Goal: Task Accomplishment & Management: Complete application form

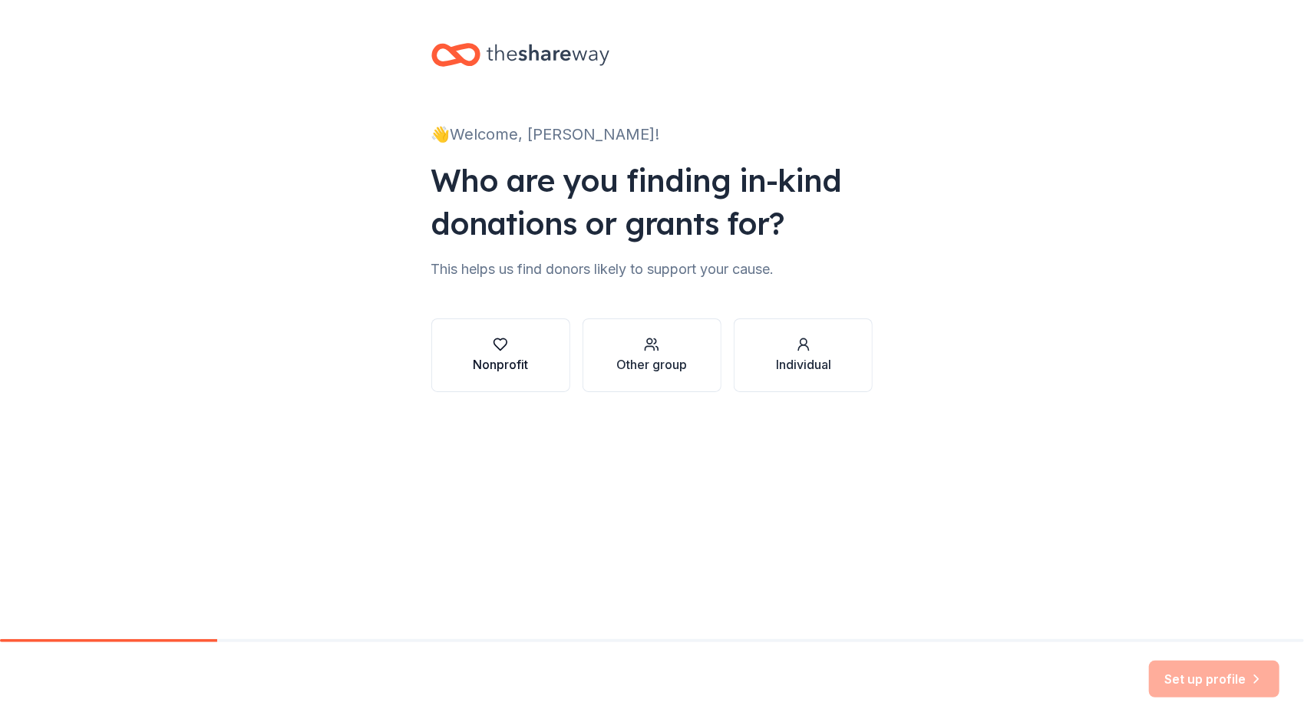
click at [547, 365] on button "Nonprofit" at bounding box center [500, 356] width 139 height 74
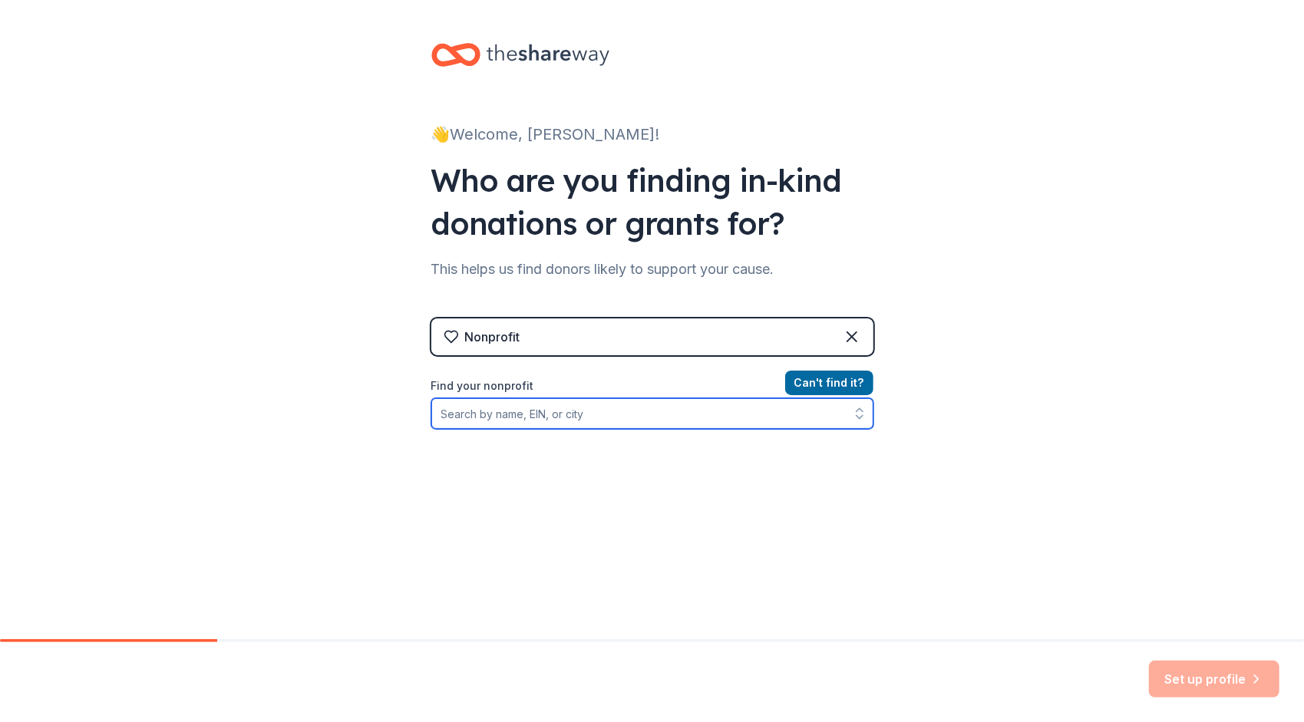
click at [680, 413] on input "Find your nonprofit" at bounding box center [652, 413] width 442 height 31
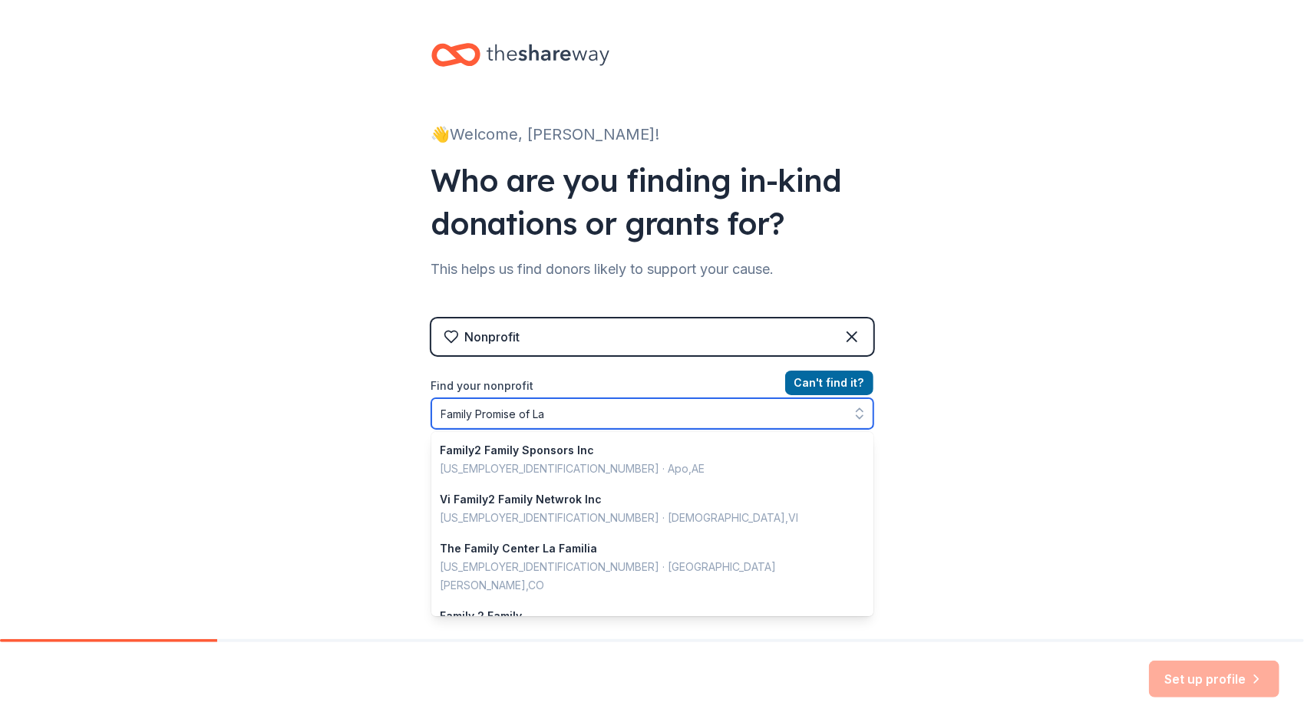
type input "Family Promise of Las"
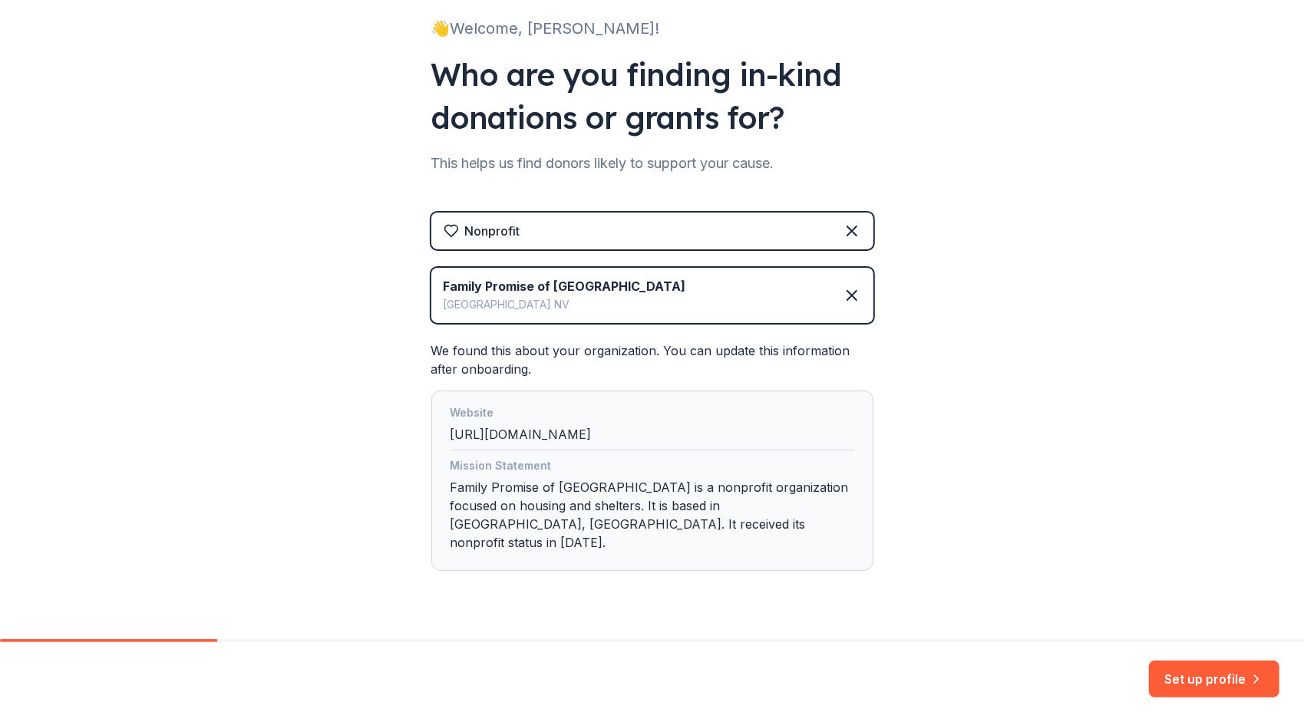
scroll to position [123, 0]
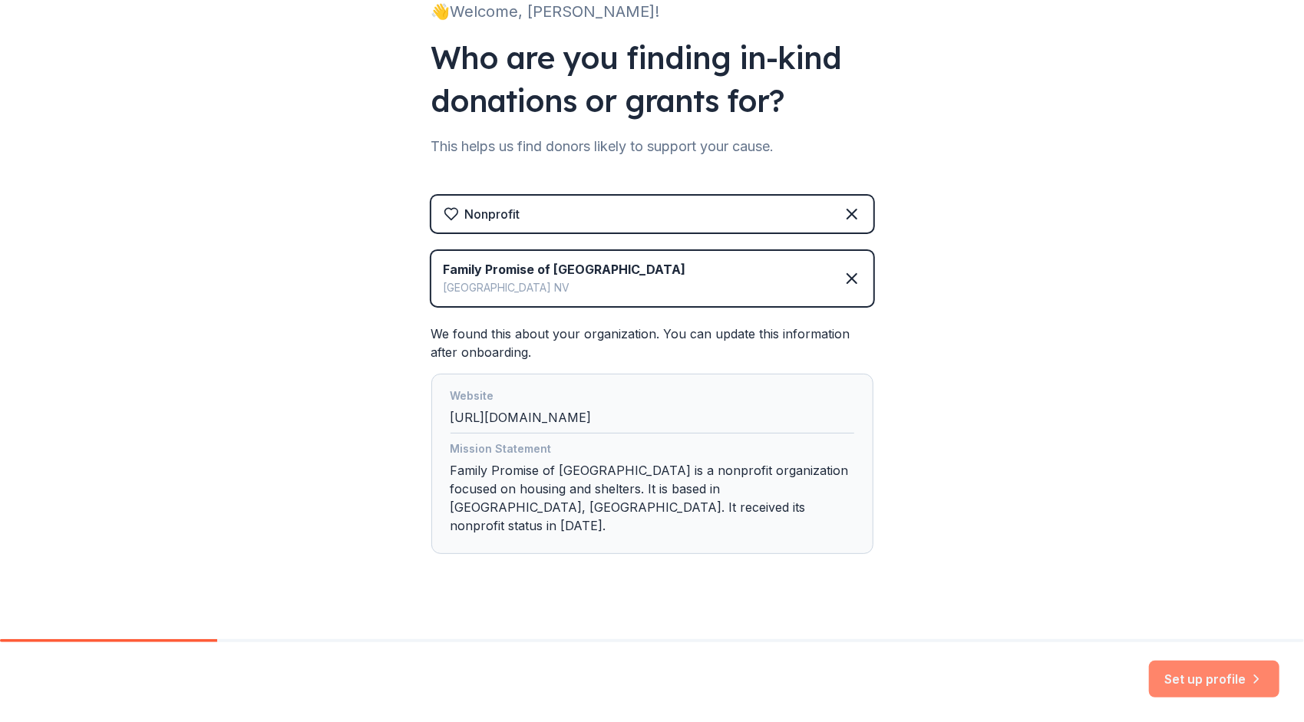
click at [1197, 680] on button "Set up profile" at bounding box center [1214, 679] width 130 height 37
click at [1197, 680] on div "Set up profile" at bounding box center [1214, 679] width 130 height 37
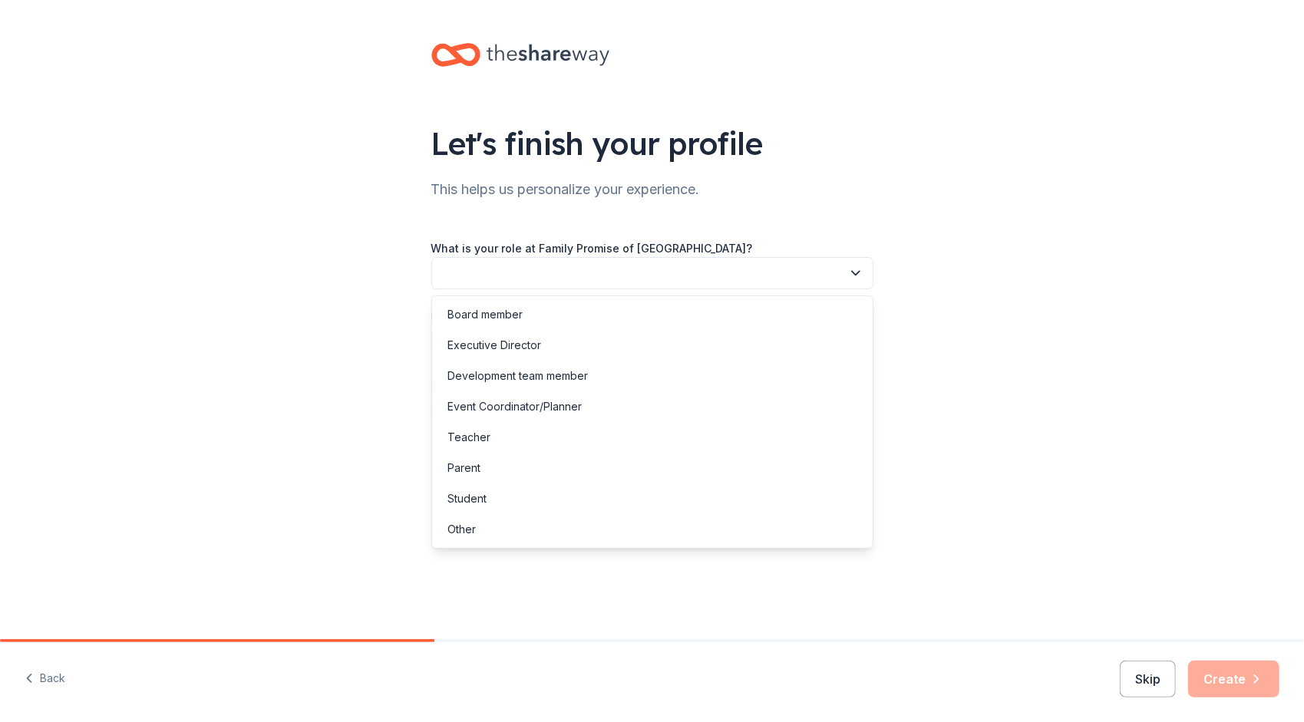
click at [643, 269] on button "button" at bounding box center [652, 273] width 442 height 32
click at [537, 382] on div "Development team member" at bounding box center [517, 376] width 140 height 18
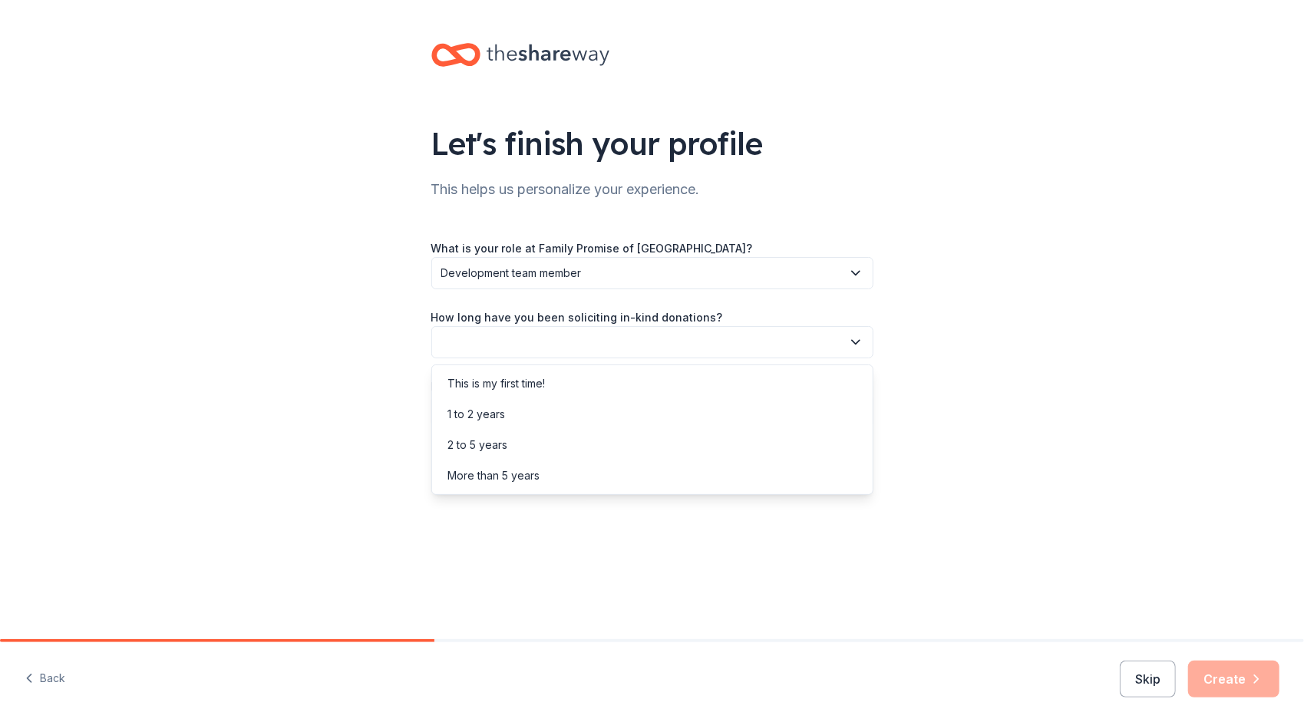
click at [514, 340] on button "button" at bounding box center [652, 342] width 442 height 32
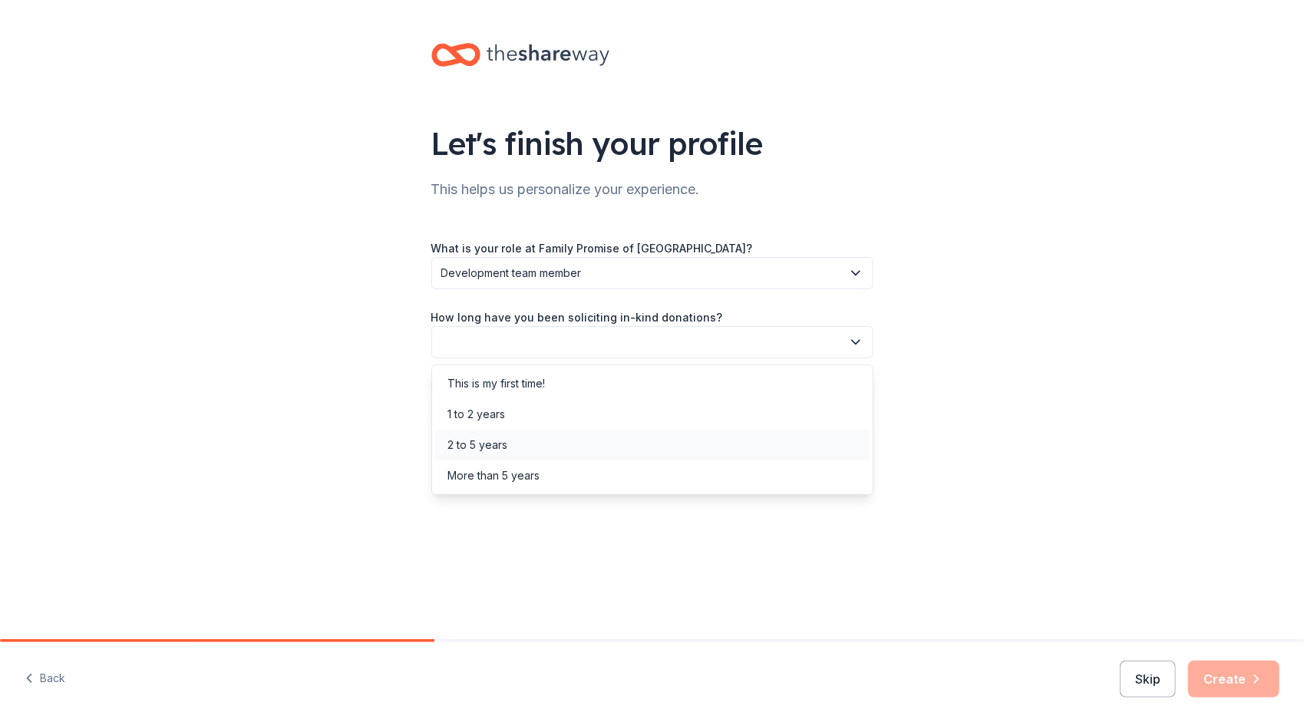
click at [507, 439] on div "2 to 5 years" at bounding box center [477, 445] width 60 height 18
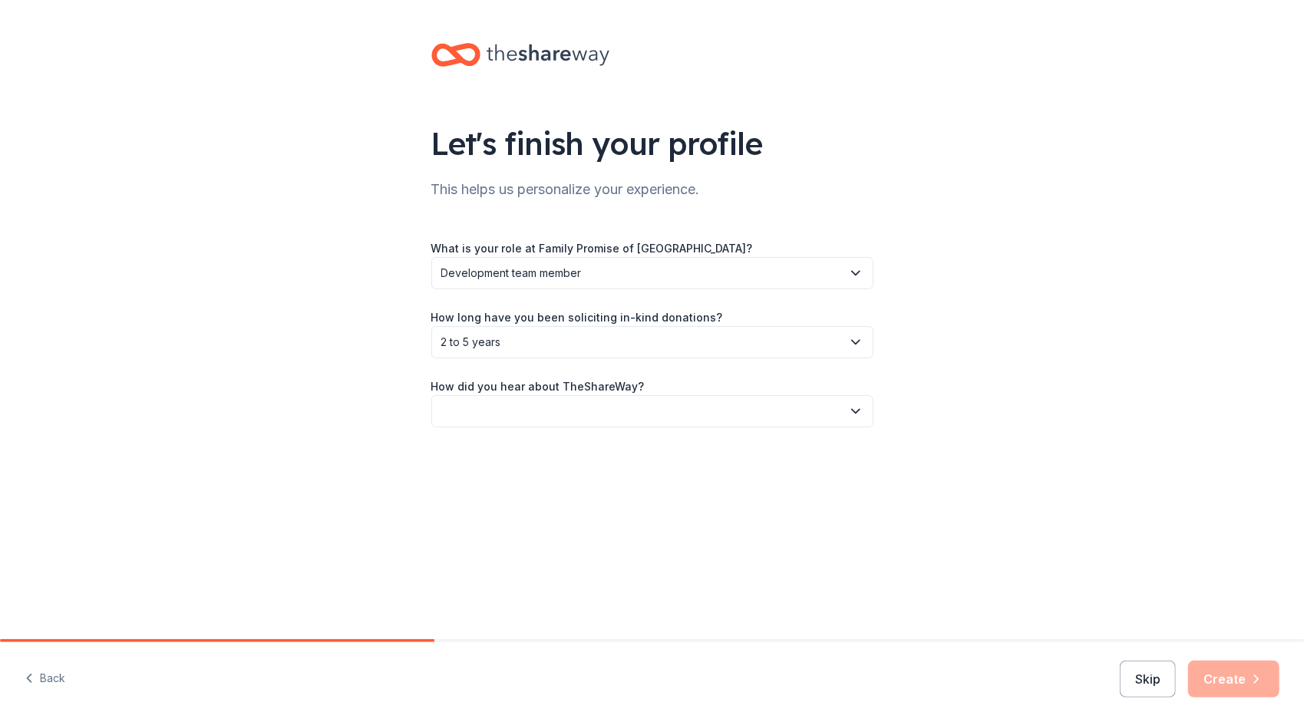
click at [605, 408] on button "button" at bounding box center [652, 411] width 442 height 32
click at [519, 484] on div "Online search" at bounding box center [652, 483] width 434 height 31
click at [1233, 672] on button "Create" at bounding box center [1233, 679] width 91 height 37
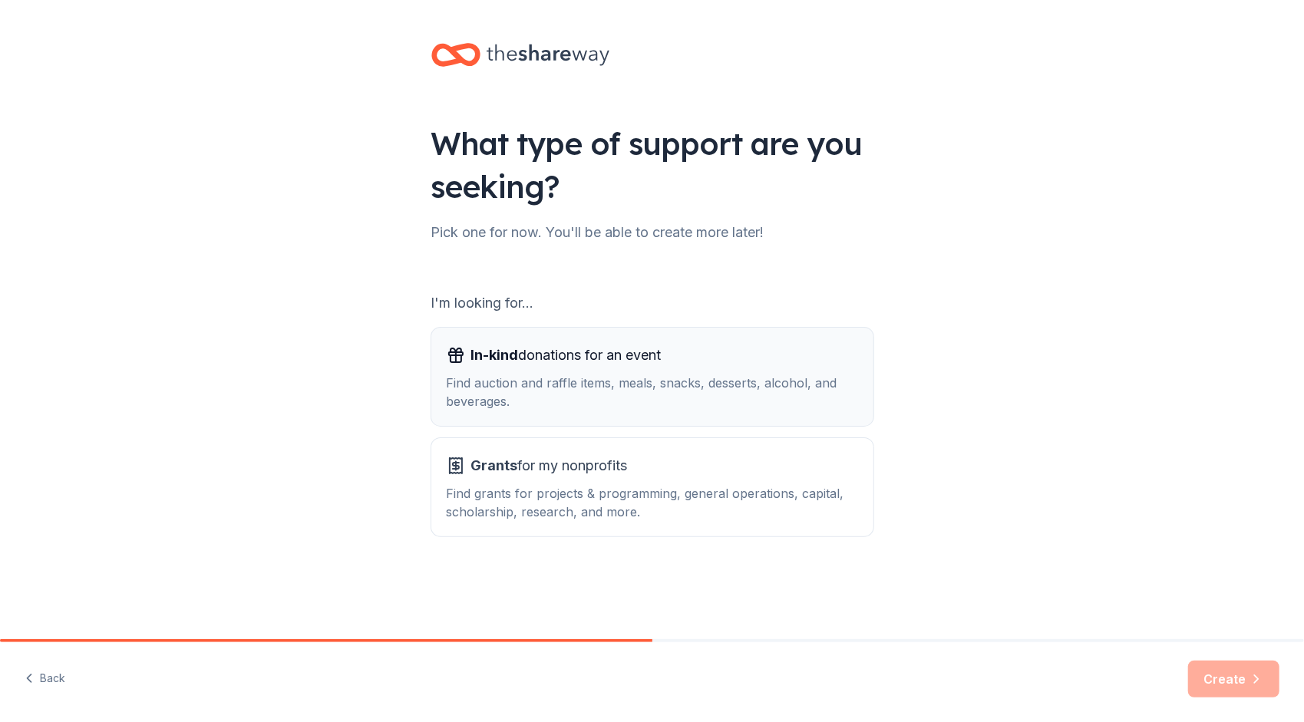
click at [649, 365] on span "In-kind donations for an event" at bounding box center [566, 355] width 190 height 25
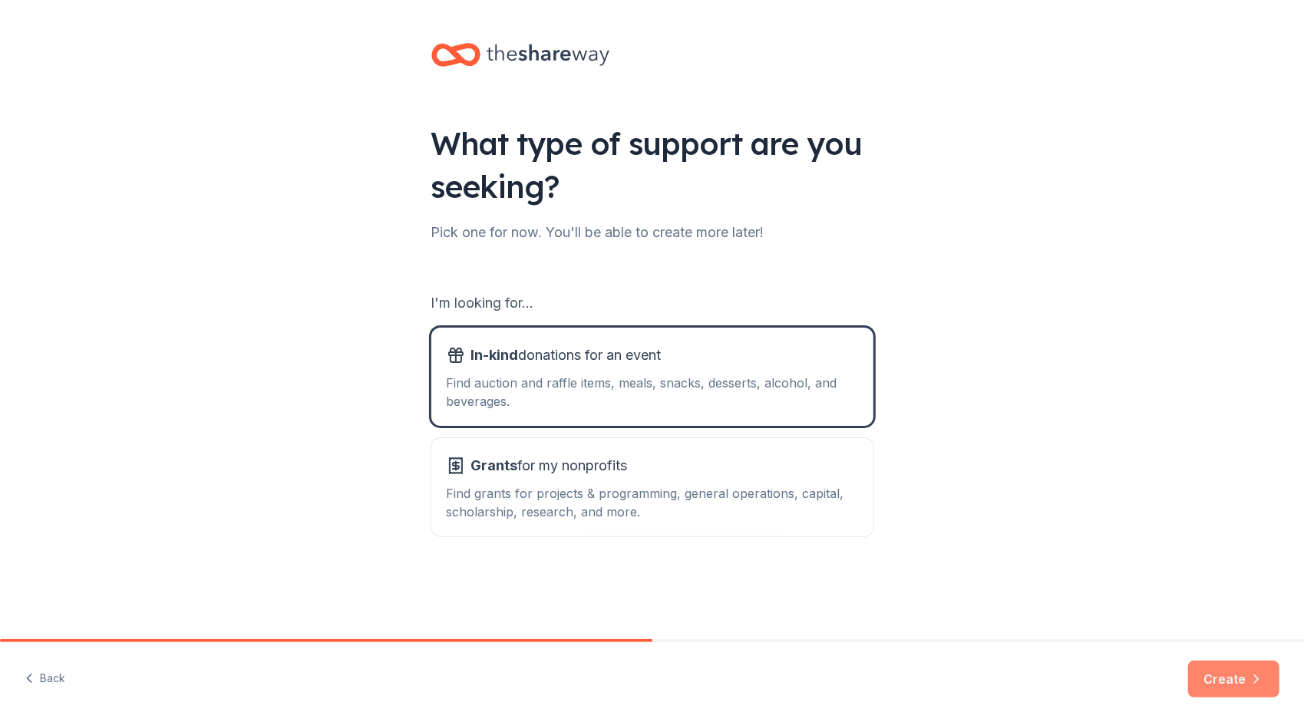
click at [1223, 680] on button "Create" at bounding box center [1233, 679] width 91 height 37
click at [1223, 680] on div "Create" at bounding box center [1233, 679] width 91 height 37
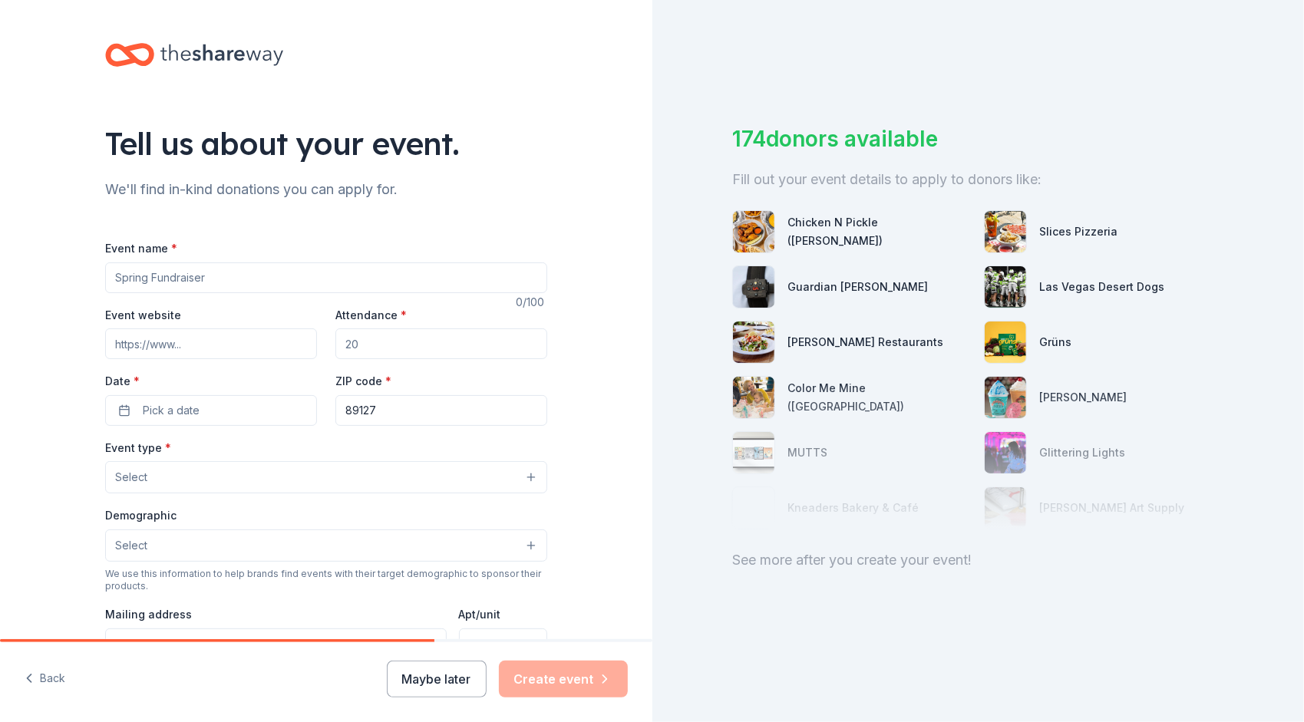
click at [187, 279] on input "Event name *" at bounding box center [326, 277] width 442 height 31
click at [187, 406] on span "Pick a date" at bounding box center [171, 410] width 57 height 18
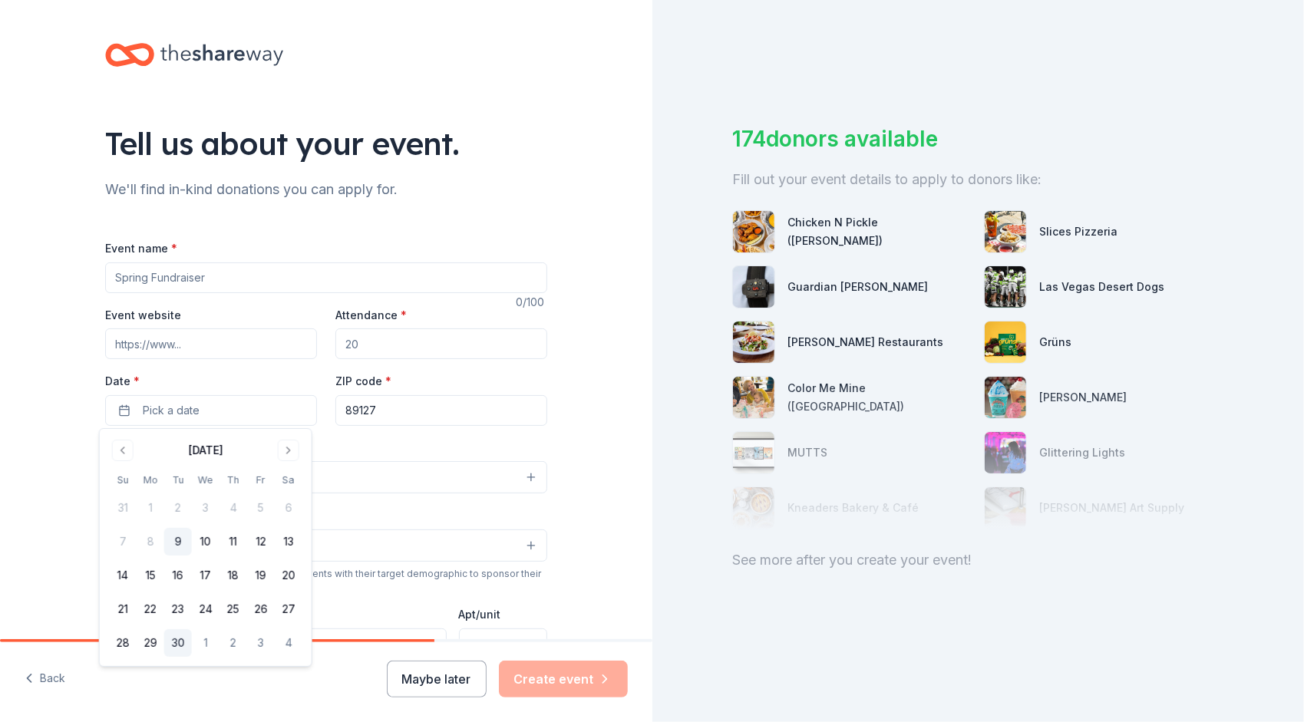
click at [182, 644] on button "30" at bounding box center [178, 643] width 28 height 28
click at [180, 642] on button "30" at bounding box center [178, 643] width 28 height 28
click at [183, 641] on button "30" at bounding box center [178, 643] width 28 height 28
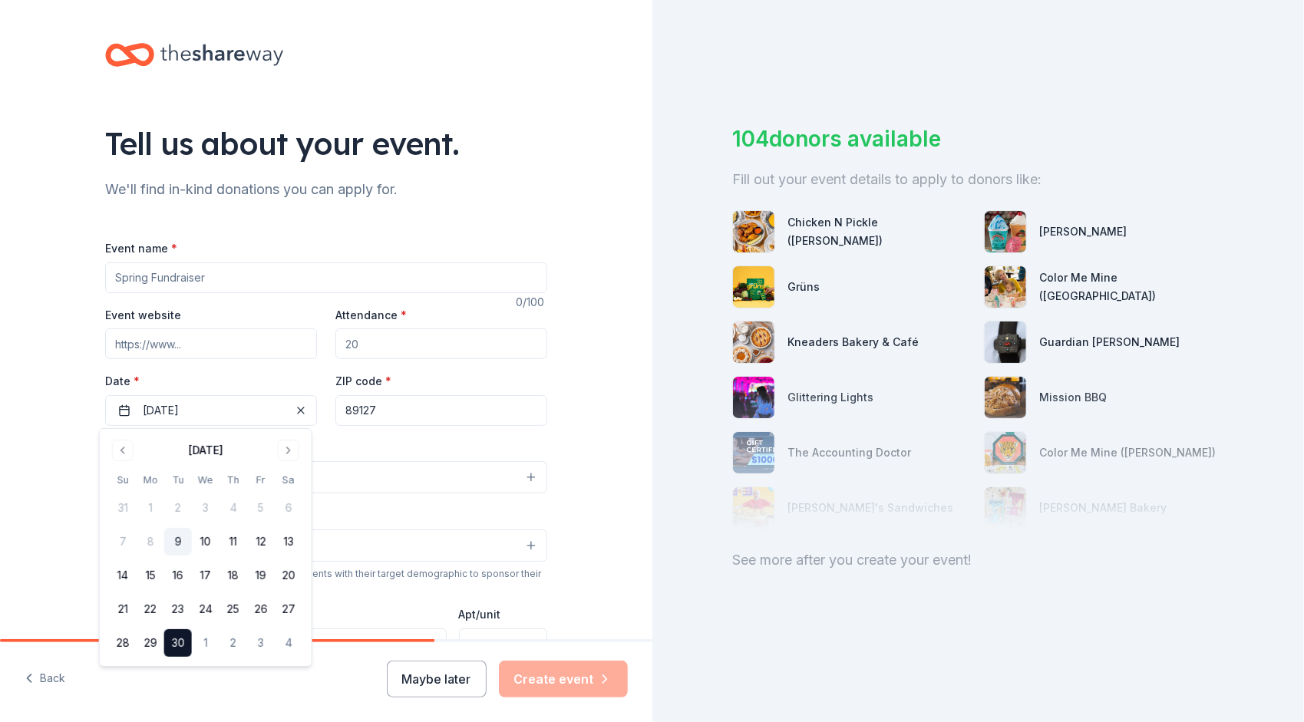
click at [409, 414] on input "89127" at bounding box center [441, 410] width 212 height 31
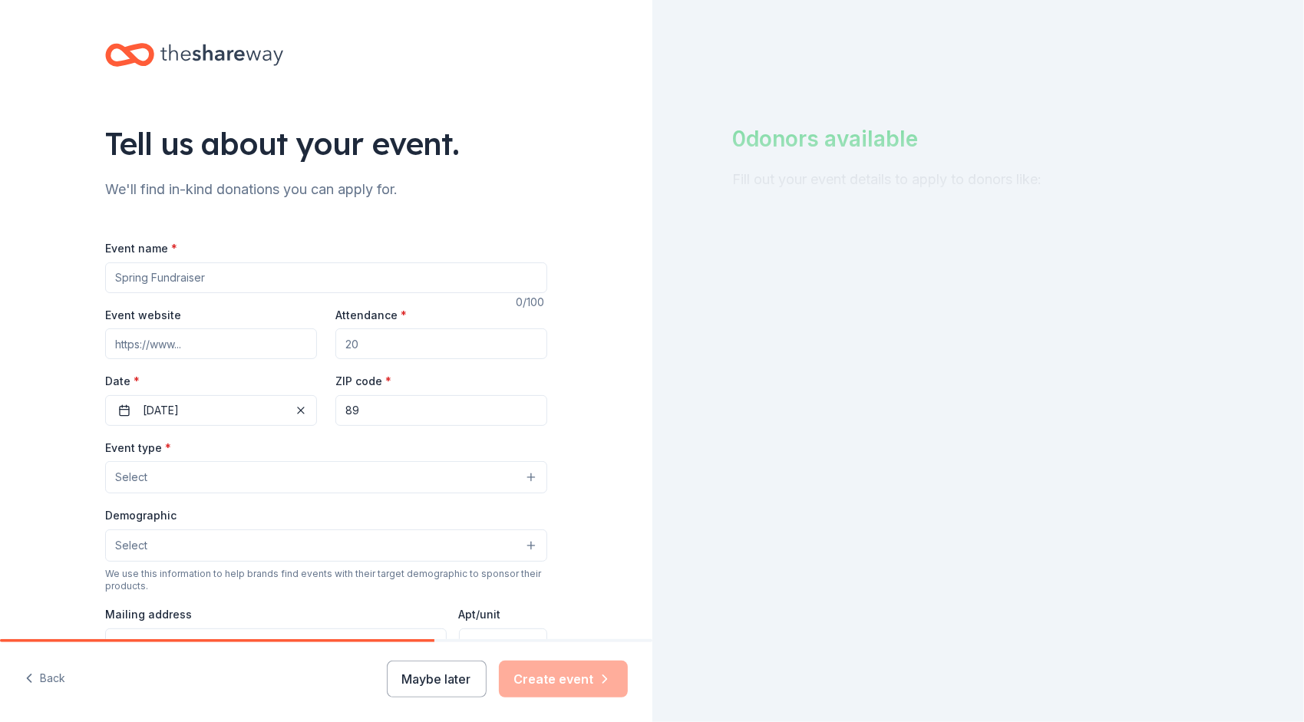
type input "8"
type input "89014"
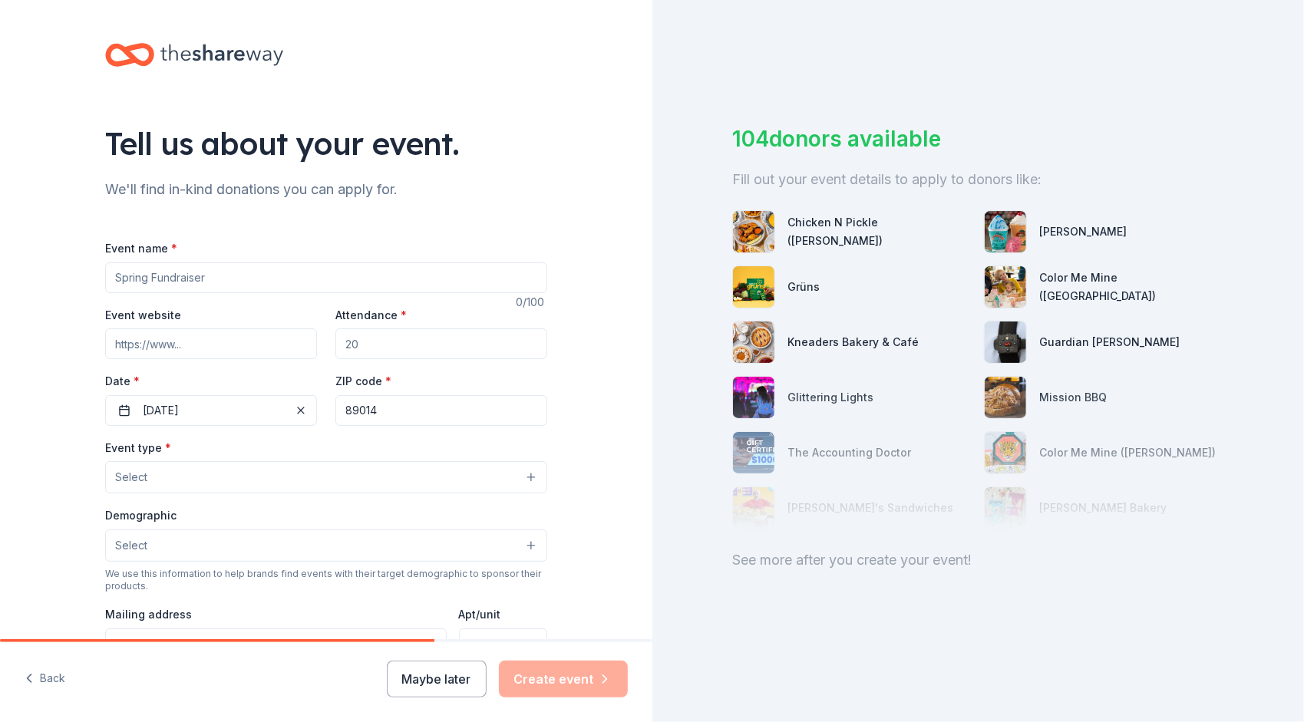
click at [396, 465] on button "Select" at bounding box center [326, 477] width 442 height 32
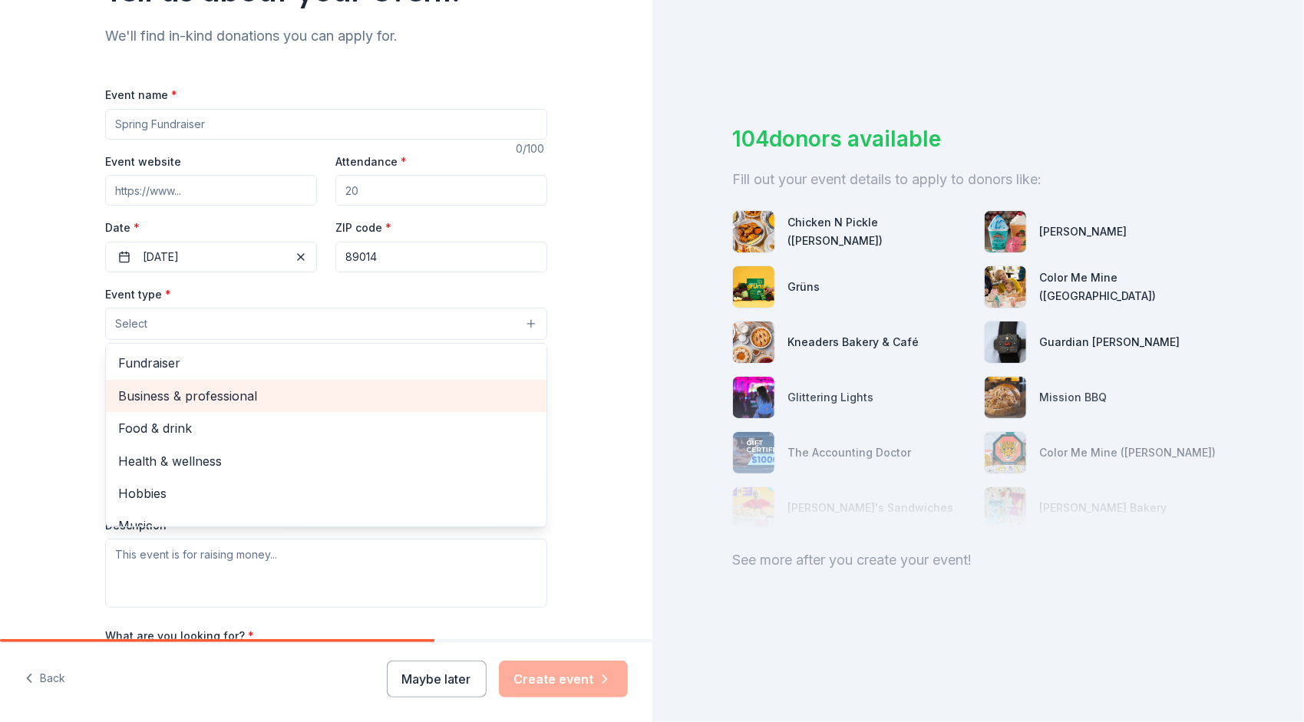
scroll to position [154, 0]
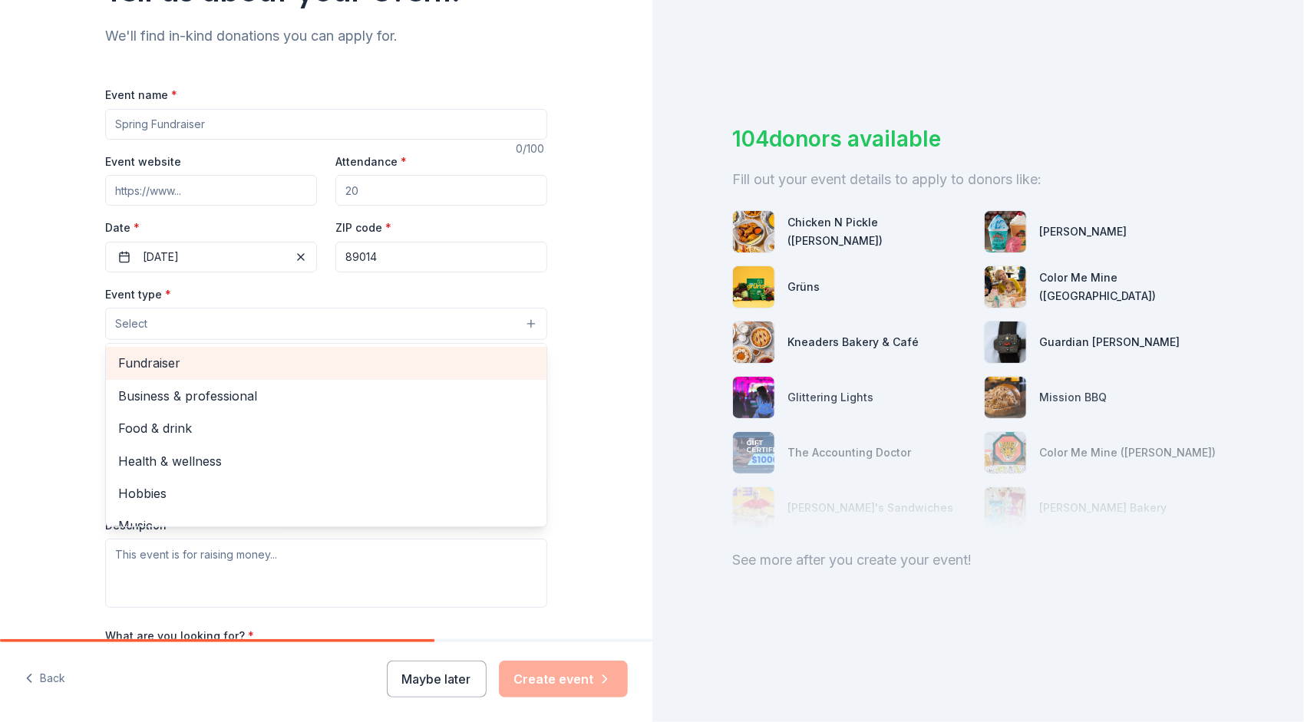
click at [220, 367] on span "Fundraiser" at bounding box center [326, 363] width 416 height 20
click at [249, 359] on span "Business & professional" at bounding box center [326, 365] width 416 height 20
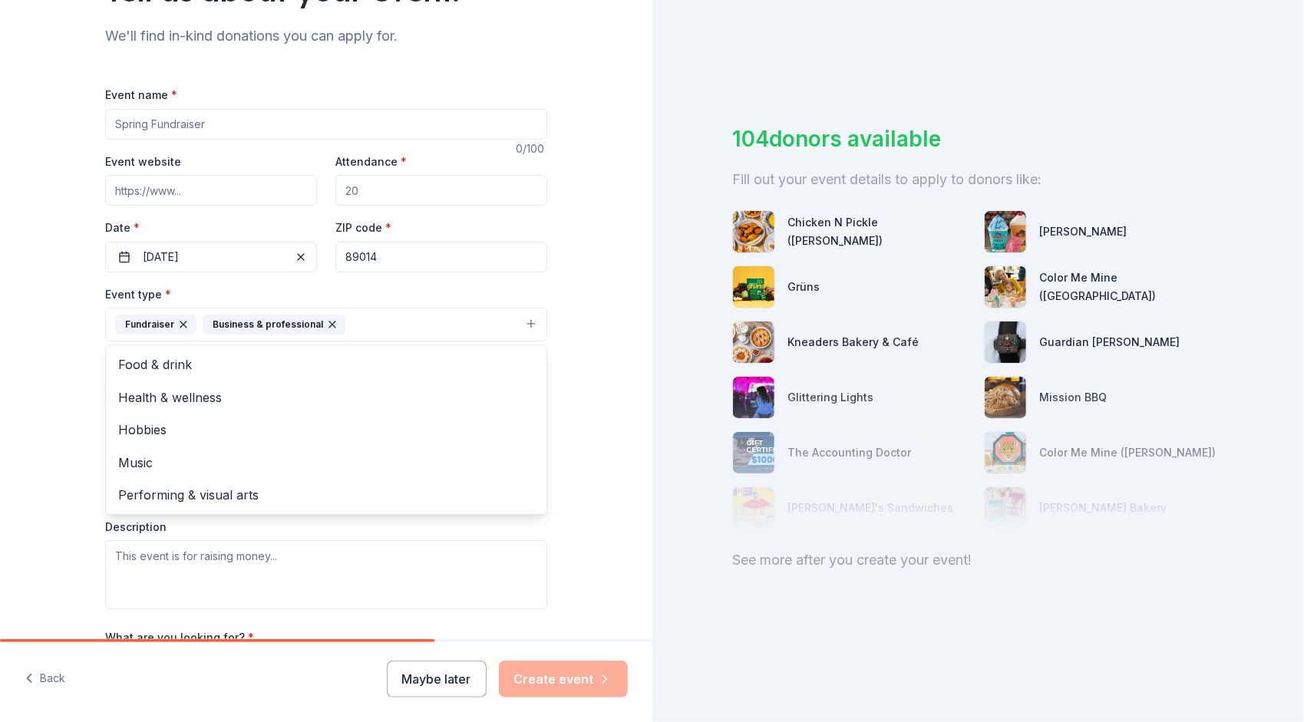
click at [576, 388] on div "Tell us about your event. We'll find in-kind donations you can apply for. Event…" at bounding box center [326, 357] width 652 height 1023
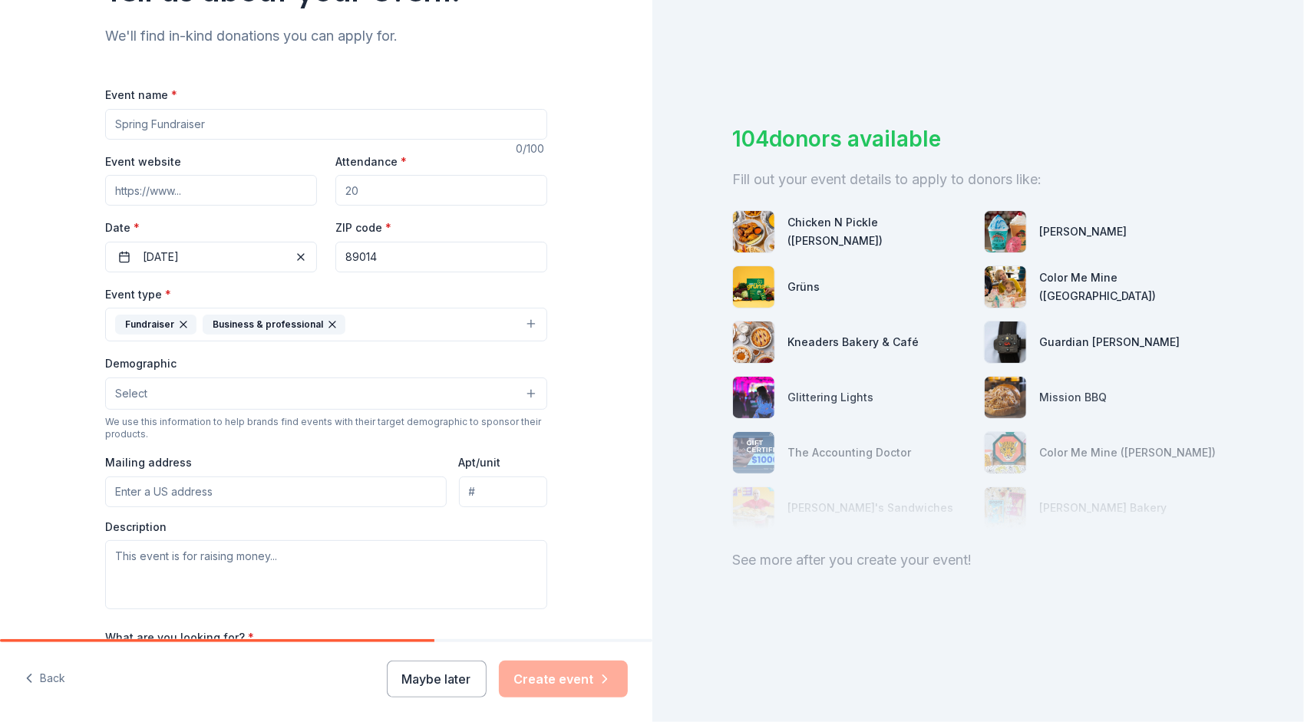
click at [167, 380] on button "Select" at bounding box center [326, 394] width 442 height 32
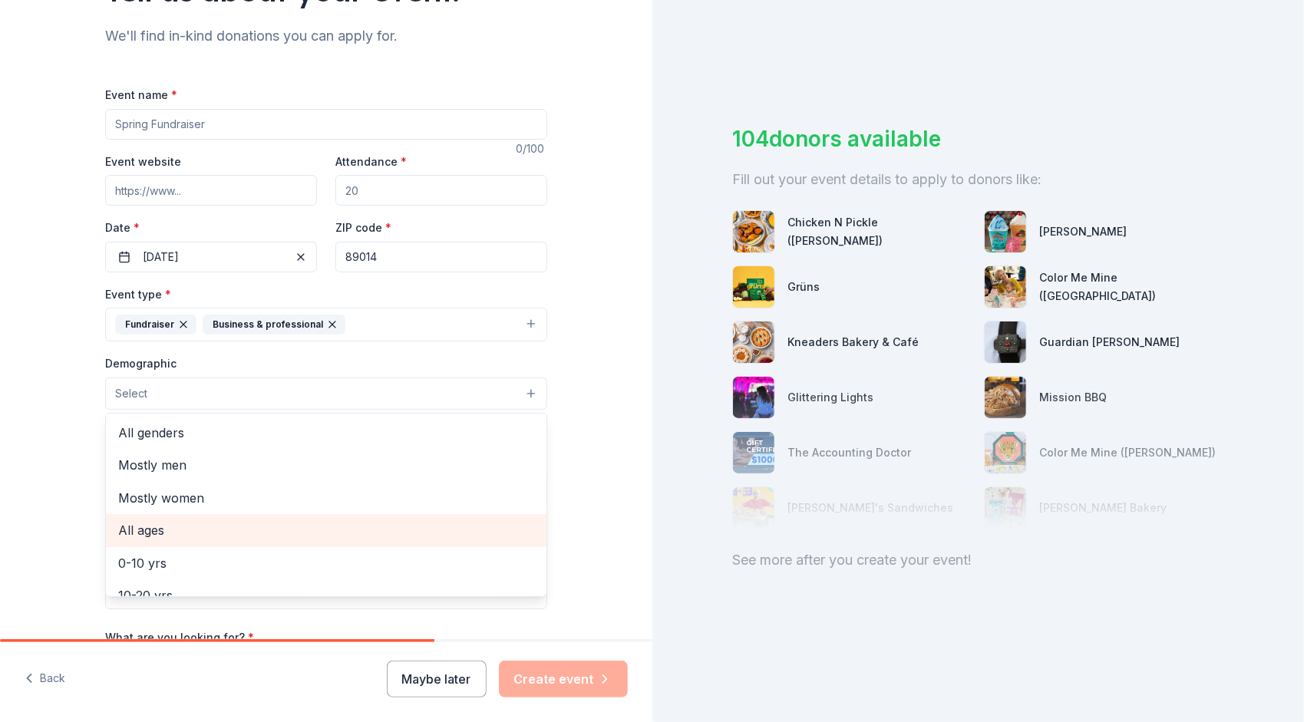
click at [201, 527] on span "All ages" at bounding box center [326, 530] width 416 height 20
click at [591, 465] on div "Tell us about your event. We'll find in-kind donations you can apply for. Event…" at bounding box center [326, 358] width 652 height 1025
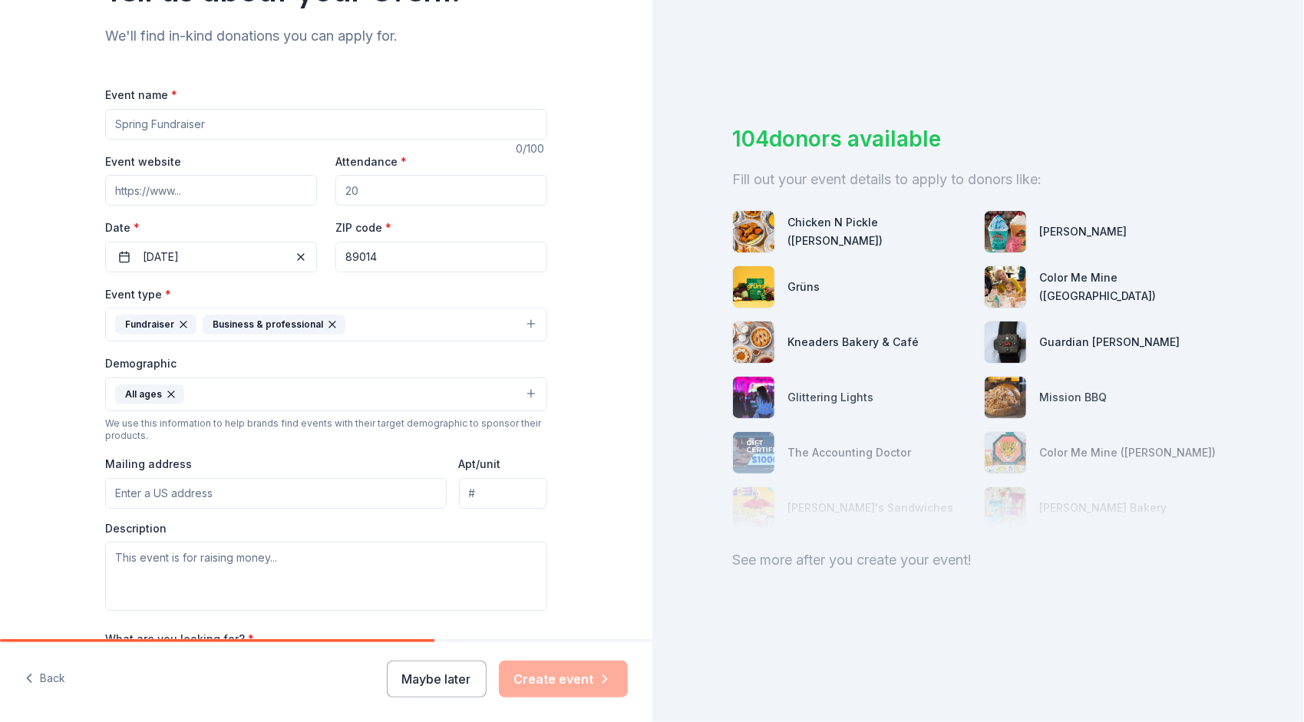
click at [277, 491] on input "Mailing address" at bounding box center [276, 493] width 342 height 31
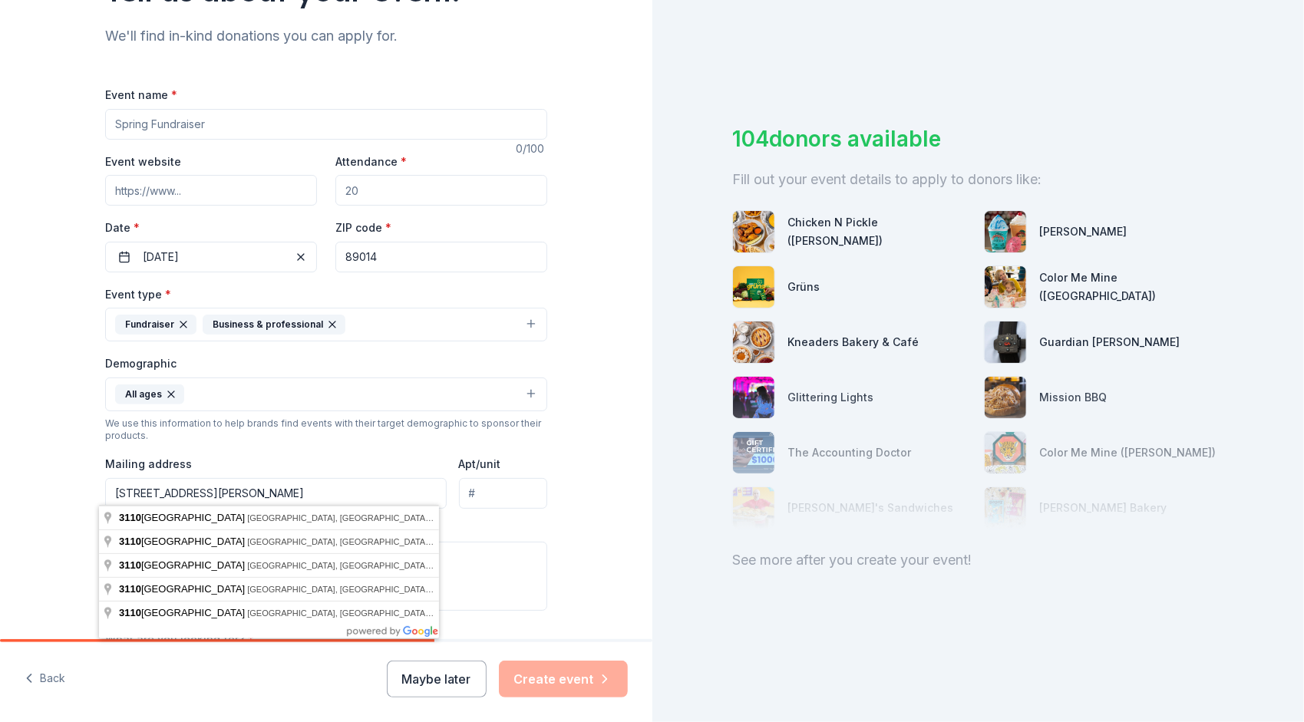
click at [277, 491] on input "3110 E Twain Ave" at bounding box center [276, 493] width 342 height 31
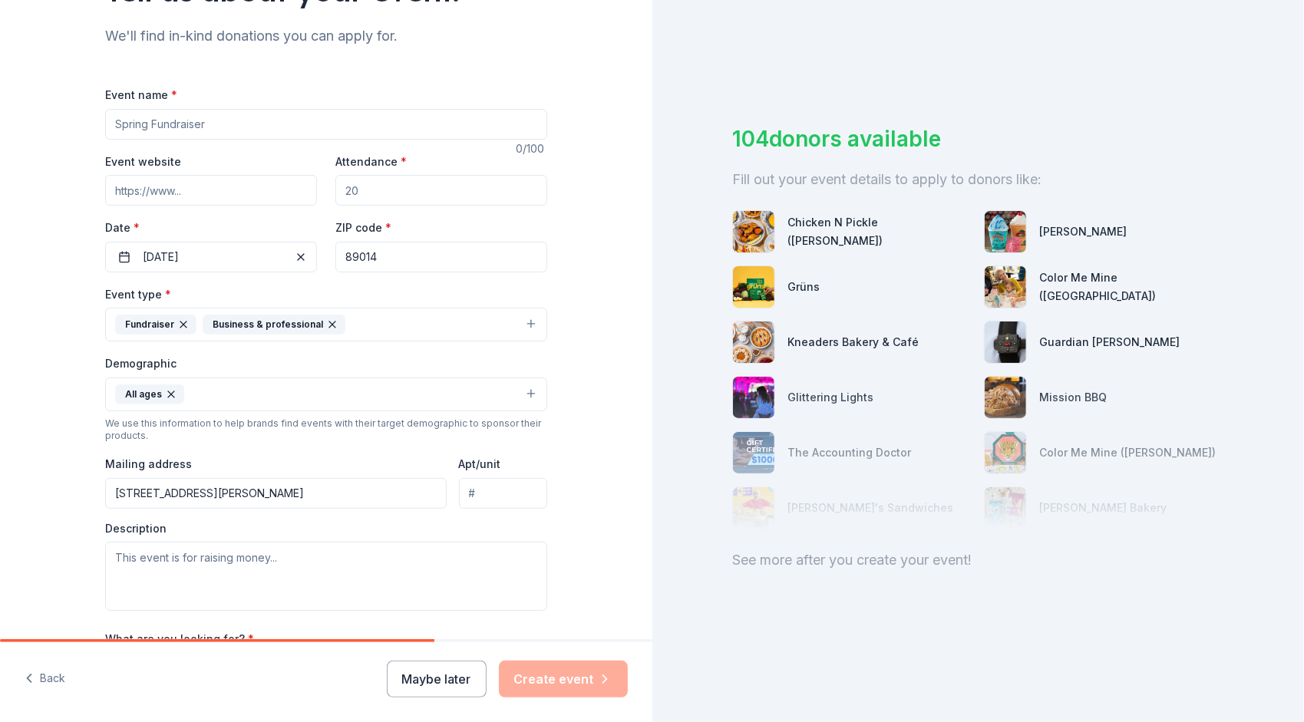
click at [388, 521] on div "Description" at bounding box center [326, 566] width 442 height 91
type input "3110 East Twain Avenue, Las Vegas, NV, 89121"
drag, startPoint x: 388, startPoint y: 519, endPoint x: 536, endPoint y: 519, distance: 148.1
click at [536, 521] on div "Description" at bounding box center [326, 566] width 442 height 91
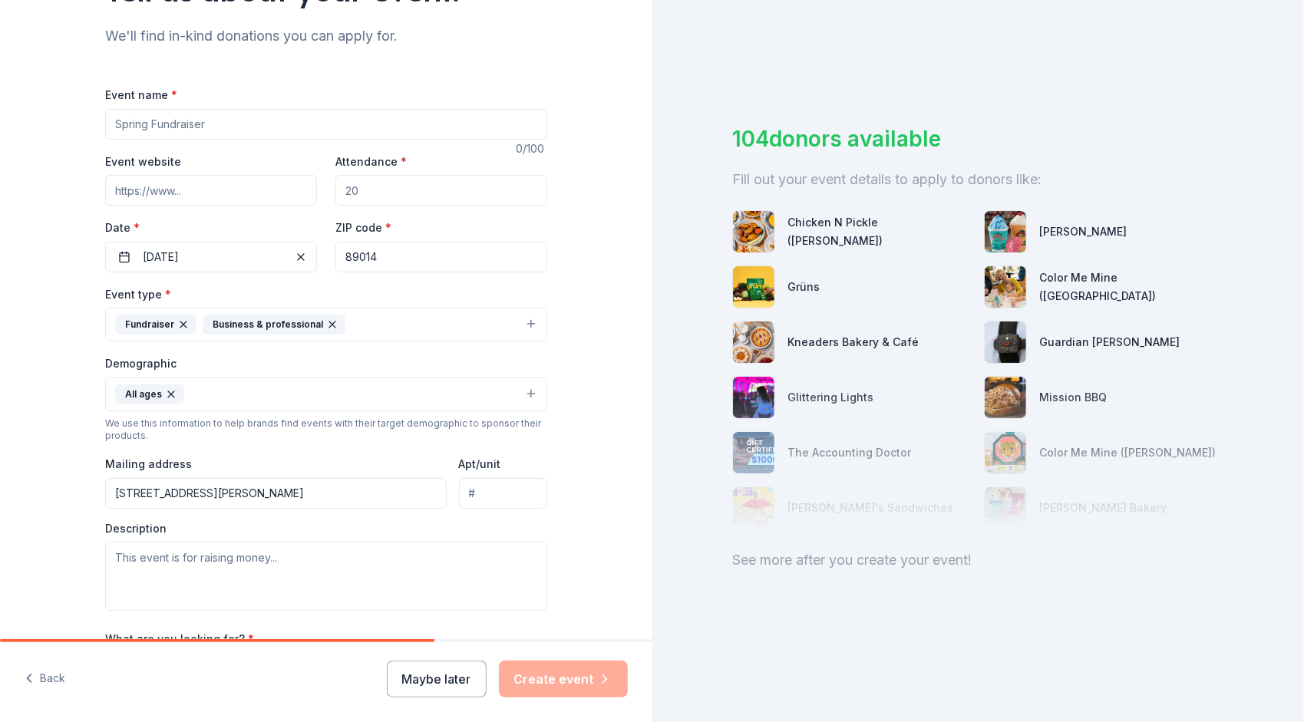
scroll to position [381, 0]
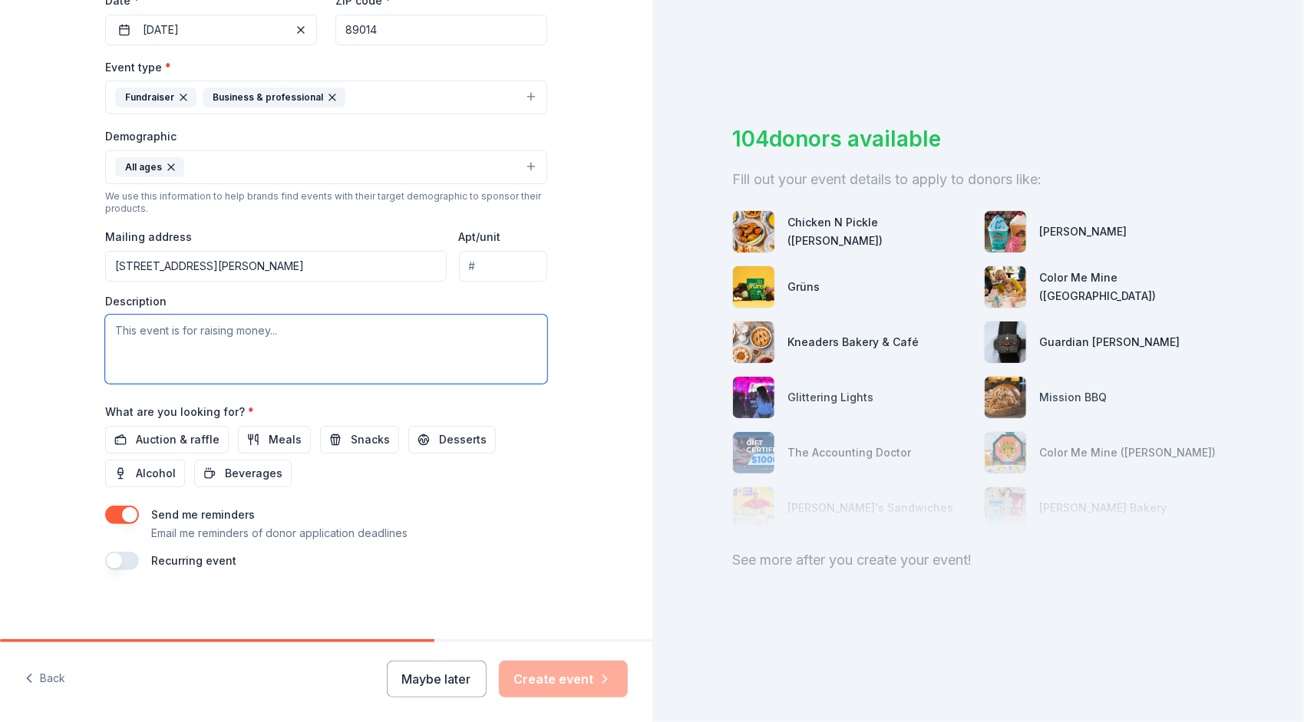
click at [327, 335] on textarea at bounding box center [326, 349] width 442 height 69
drag, startPoint x: 283, startPoint y: 313, endPoint x: 283, endPoint y: 322, distance: 8.4
click at [283, 317] on textarea at bounding box center [326, 349] width 442 height 69
type textarea "New Navigation Building Grand Opening."
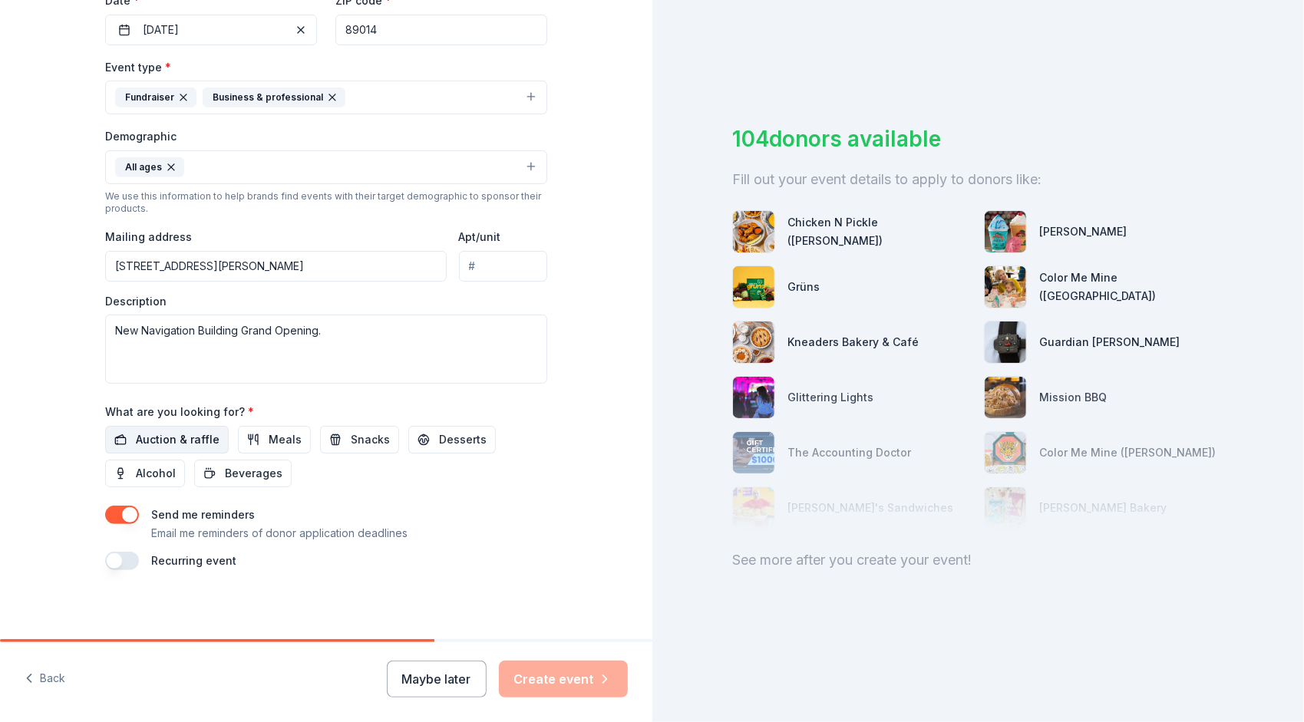
click at [203, 438] on span "Auction & raffle" at bounding box center [178, 440] width 84 height 18
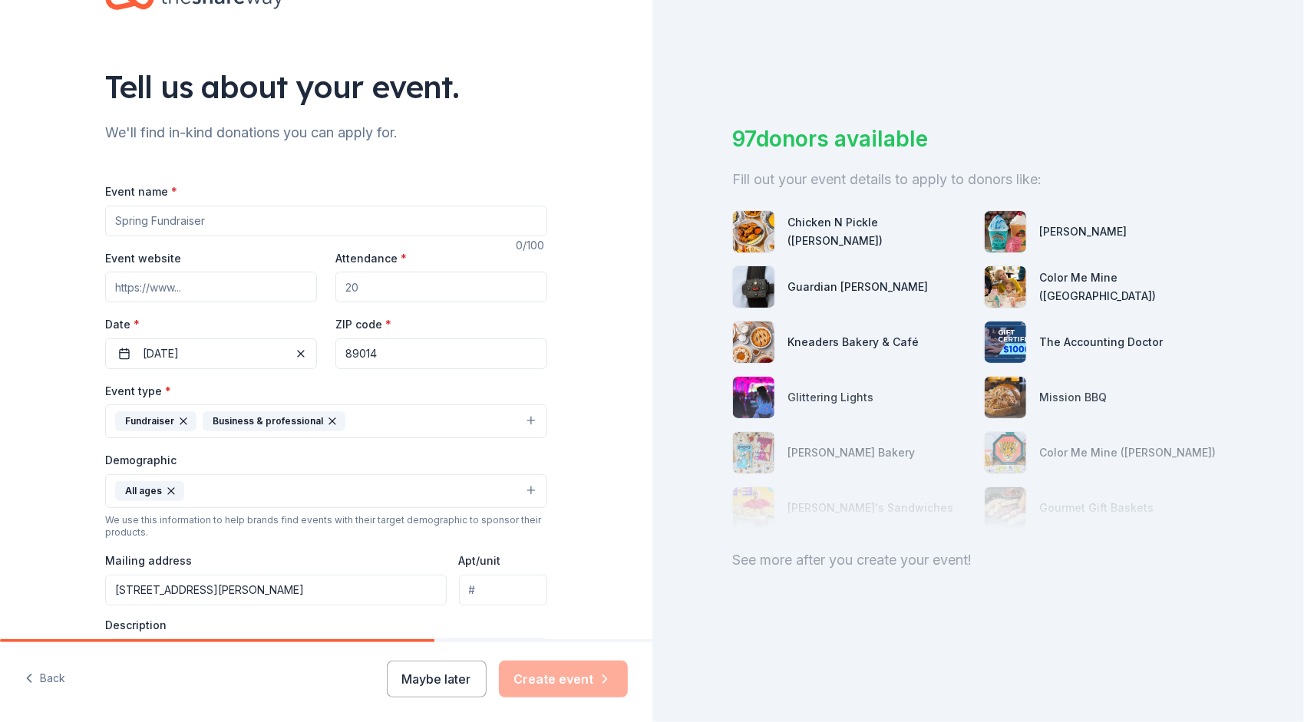
scroll to position [0, 0]
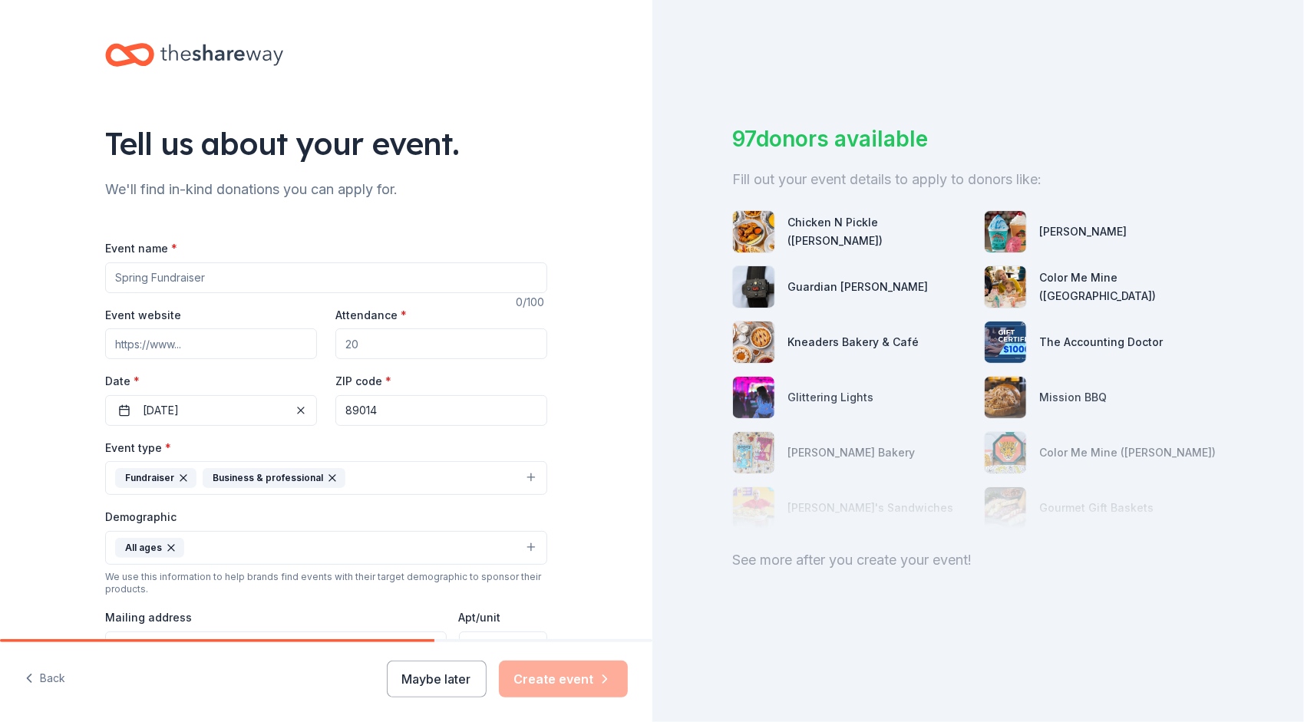
click at [256, 351] on input "Event website" at bounding box center [211, 344] width 212 height 31
type input "familypromise.com"
click at [391, 356] on input "Attendance *" at bounding box center [441, 344] width 212 height 31
type input "200"
click at [234, 275] on input "Event name *" at bounding box center [326, 277] width 442 height 31
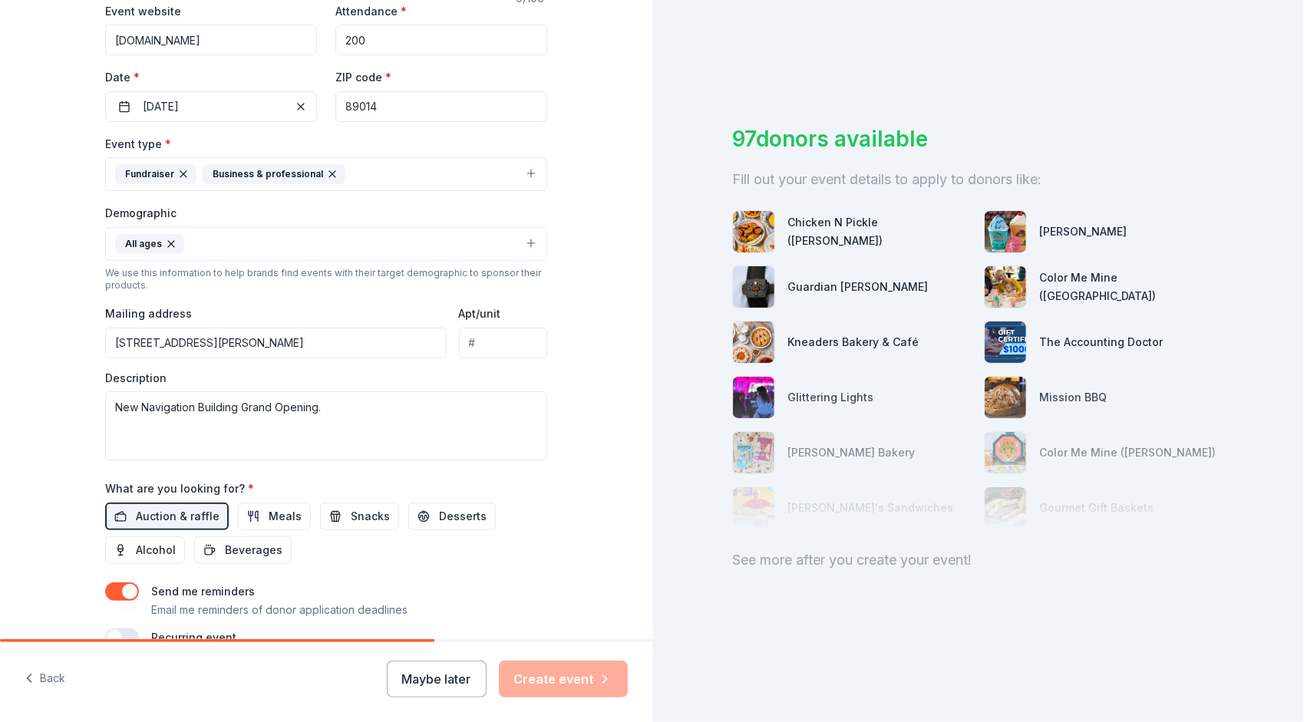
scroll to position [150, 0]
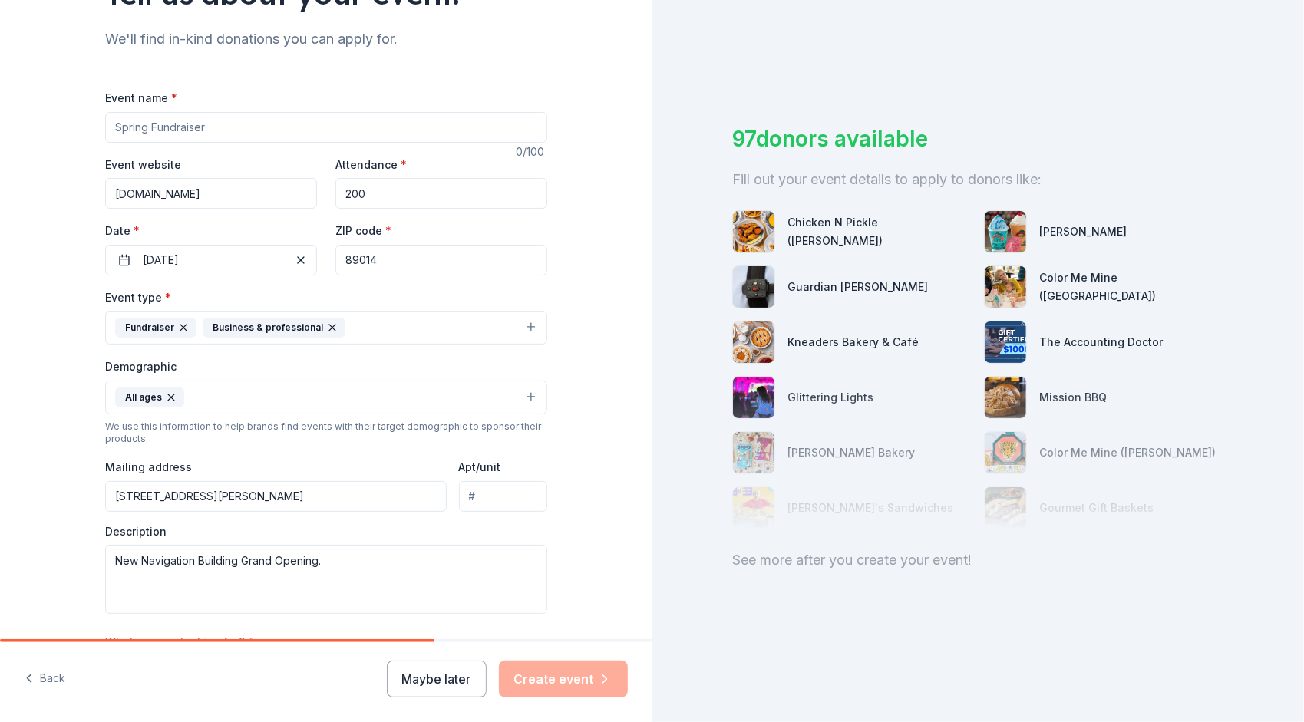
type input "G"
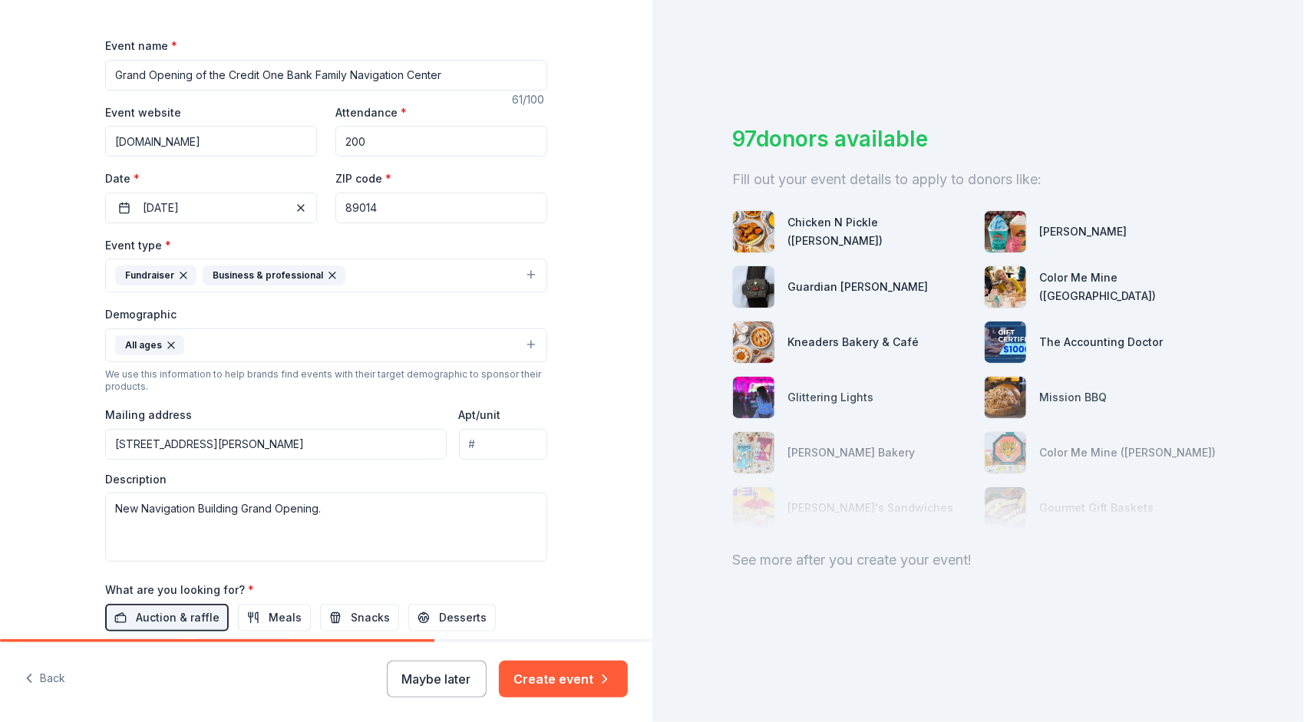
scroll to position [381, 0]
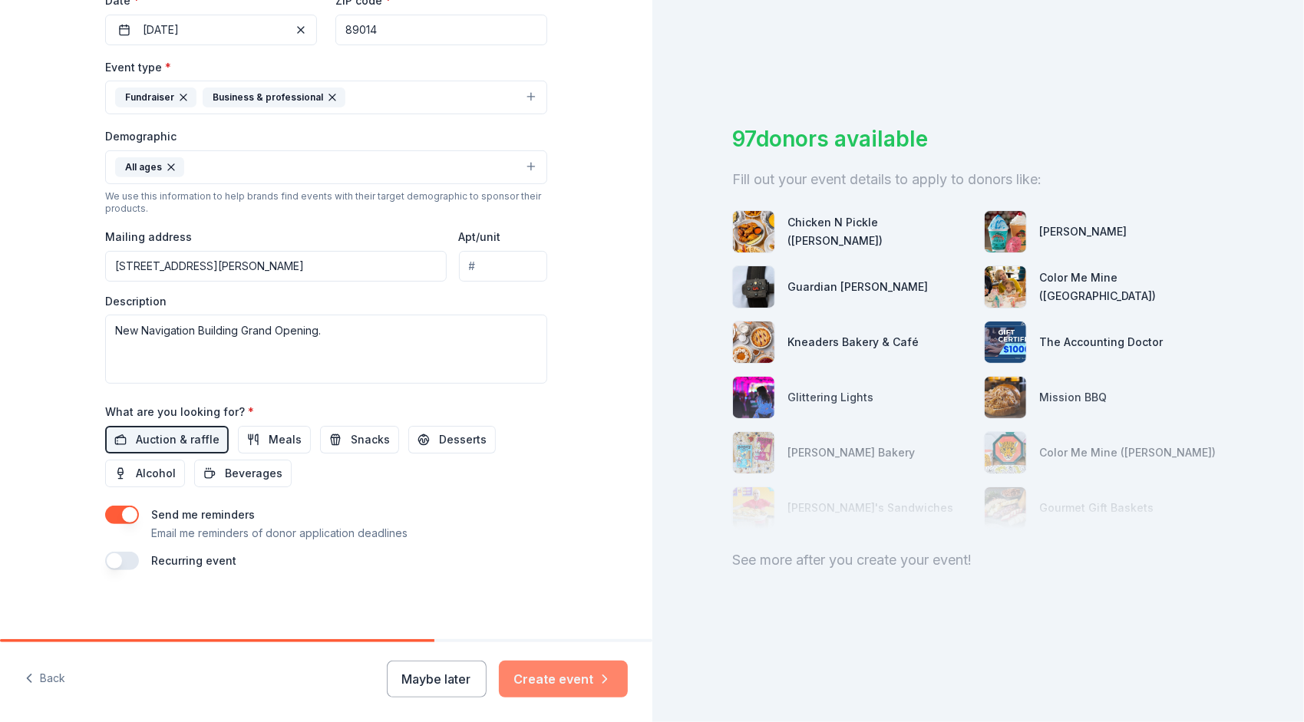
type input "Grand Opening of the Credit One Bank Family Navigation Center"
click at [538, 674] on button "Create event" at bounding box center [563, 679] width 129 height 37
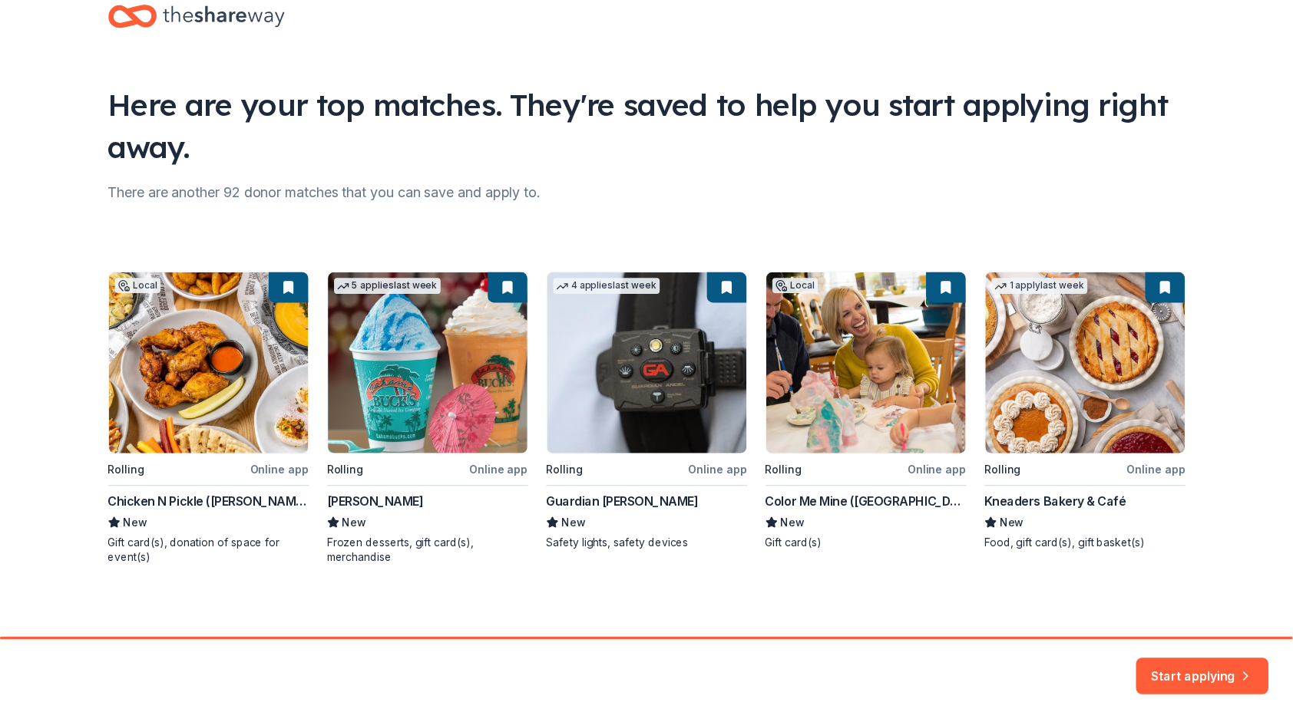
scroll to position [42, 0]
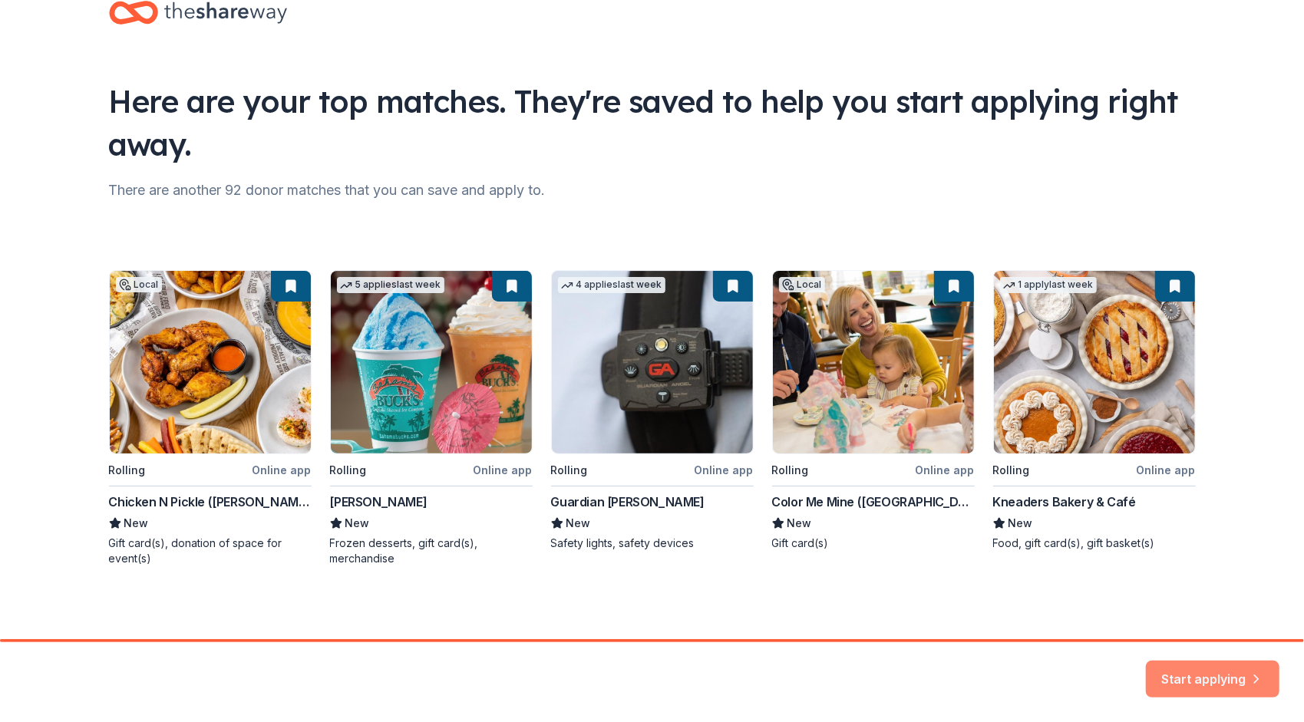
click at [1211, 665] on button "Start applying" at bounding box center [1213, 670] width 134 height 37
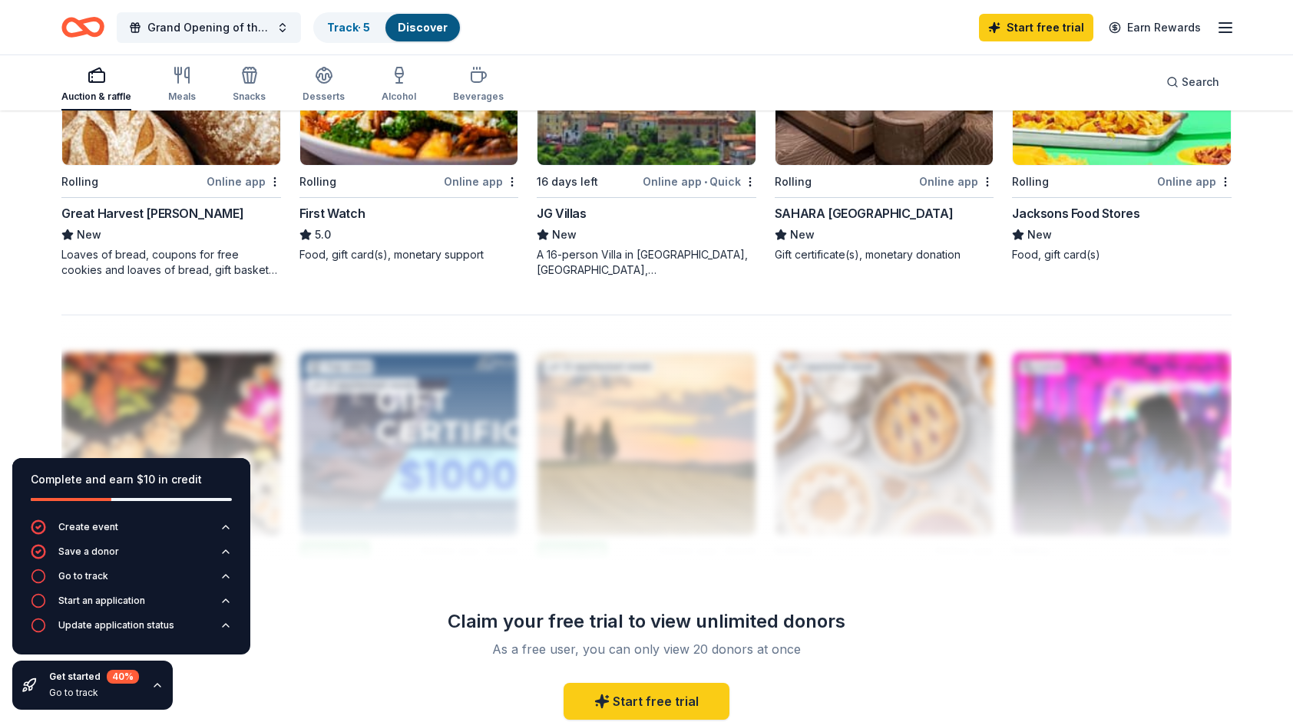
scroll to position [1151, 0]
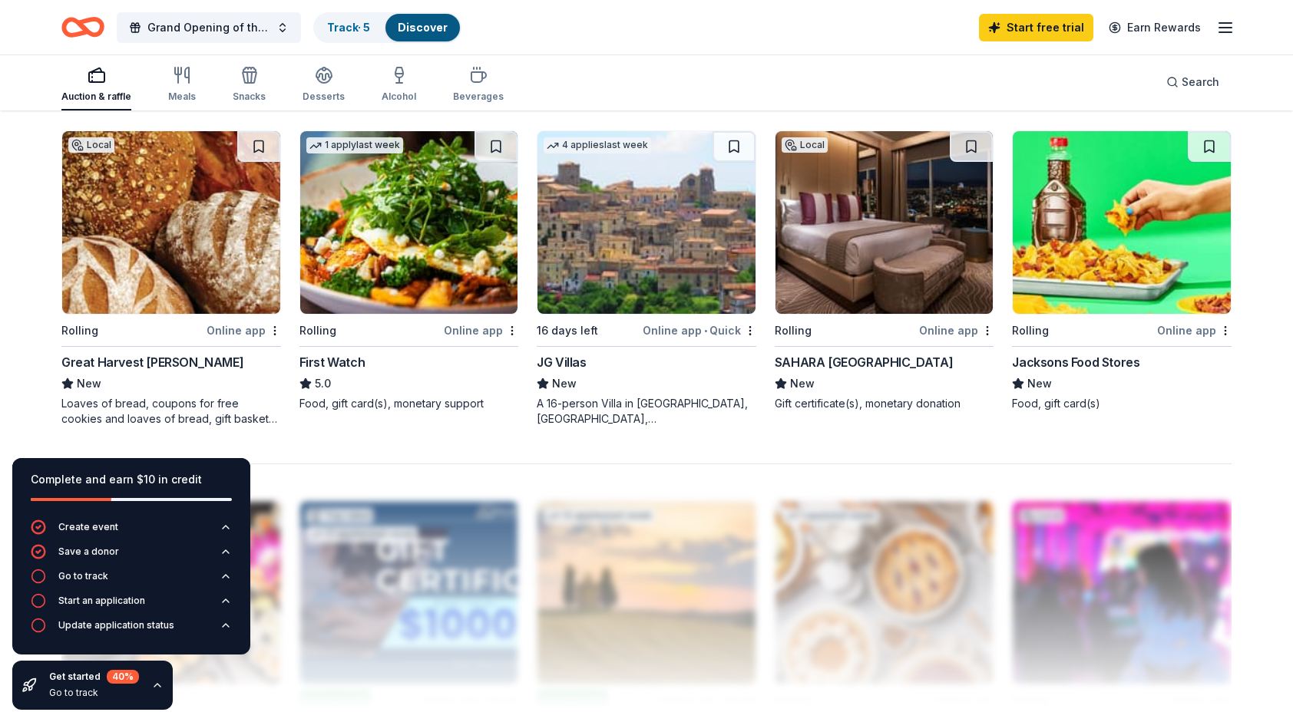
click at [929, 256] on img at bounding box center [884, 222] width 218 height 183
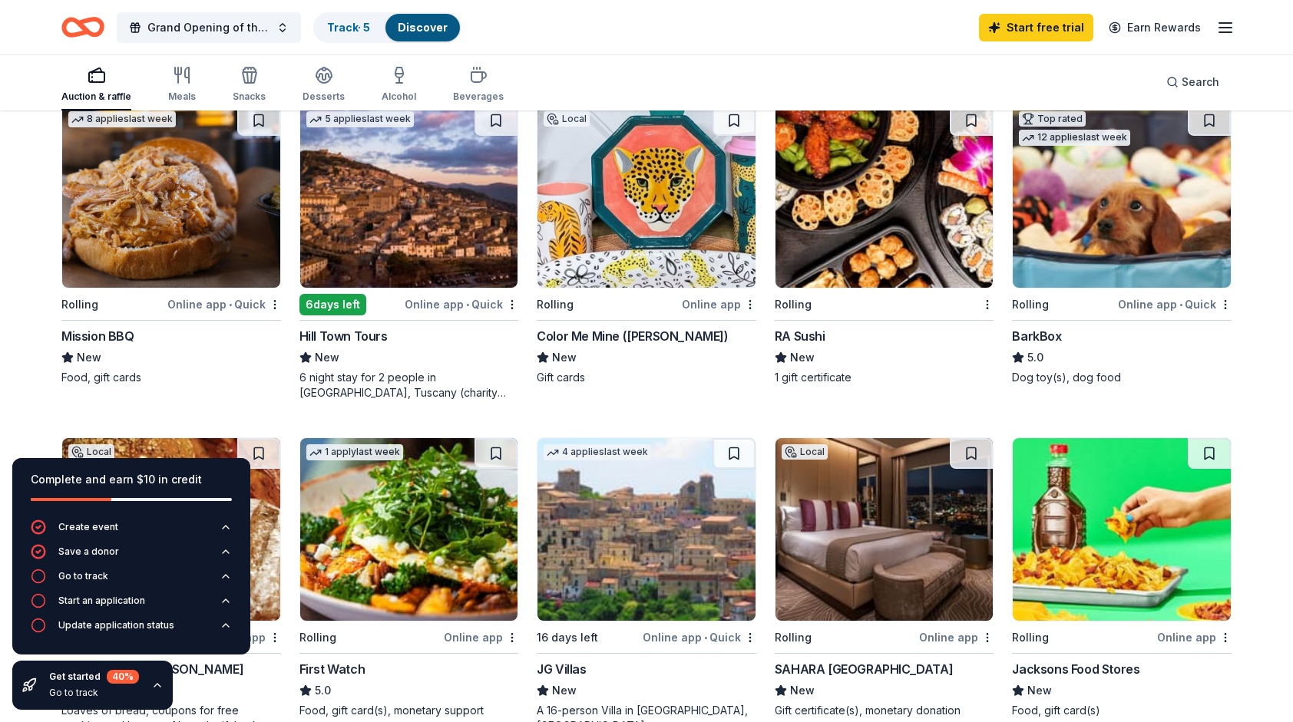
scroll to position [768, 0]
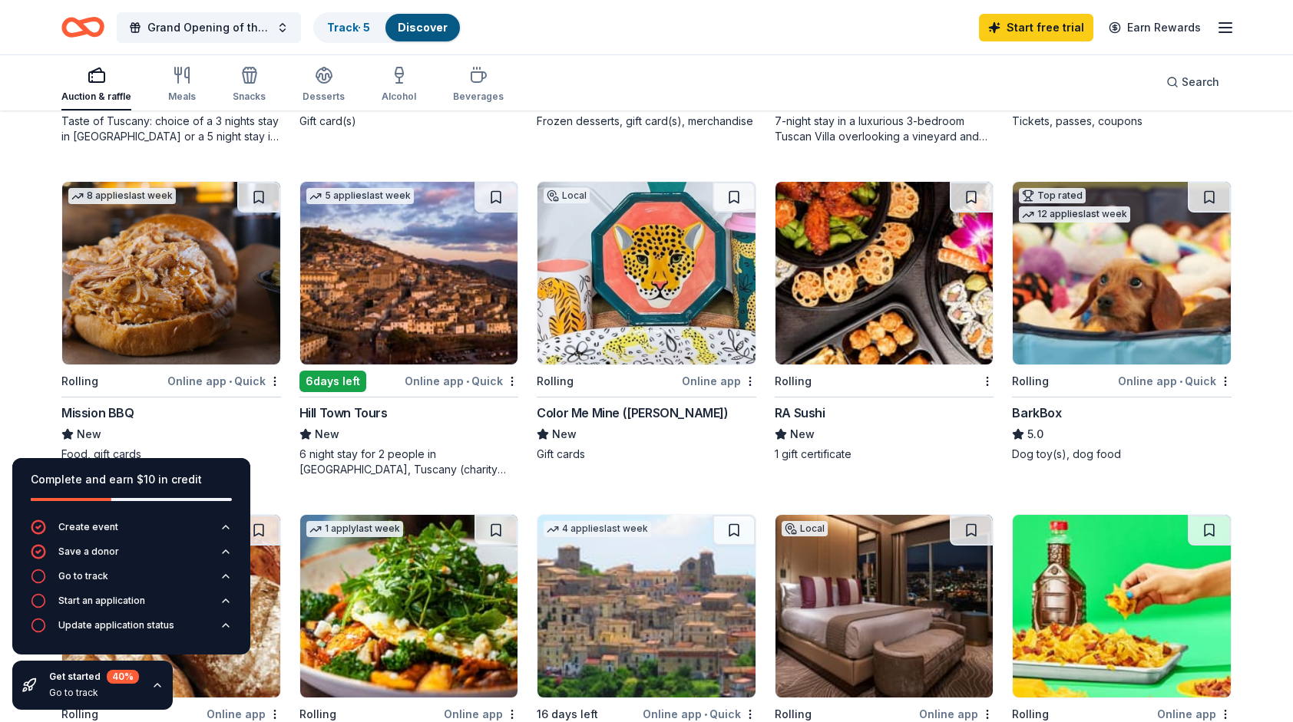
click at [675, 269] on img at bounding box center [646, 273] width 218 height 183
click at [124, 404] on div "Mission BBQ" at bounding box center [97, 413] width 73 height 18
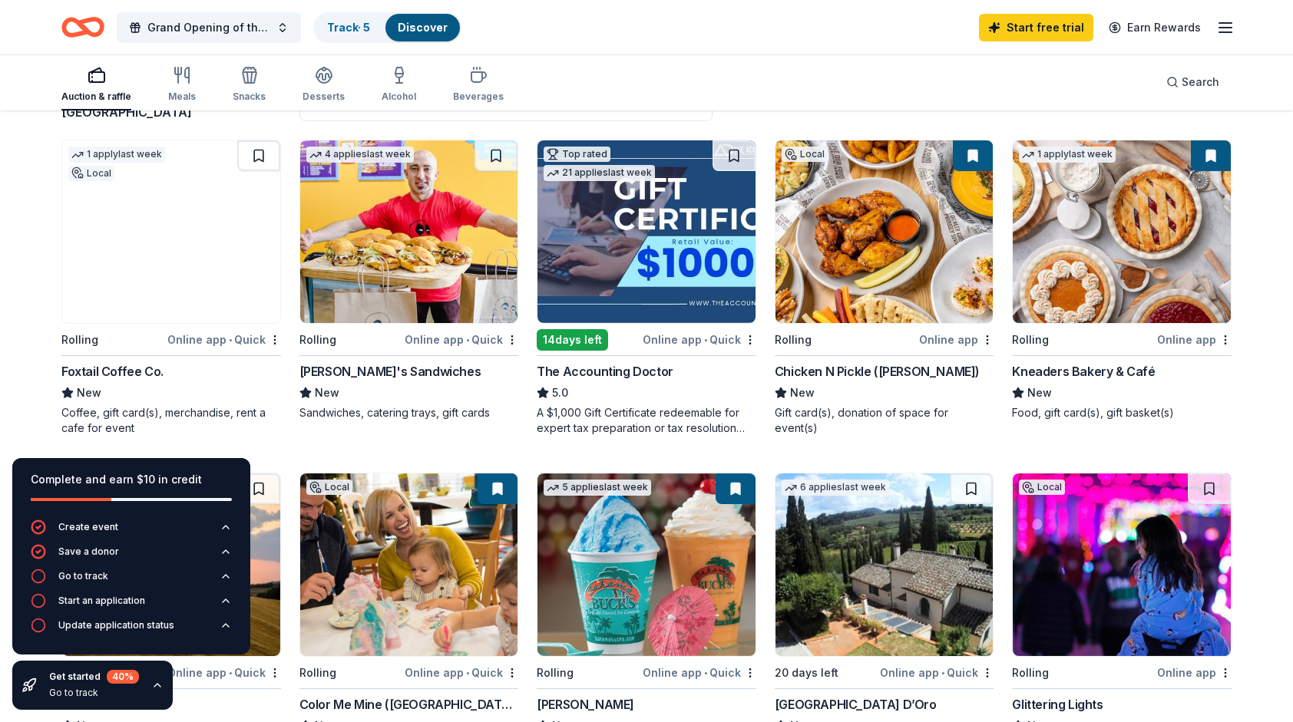
scroll to position [154, 0]
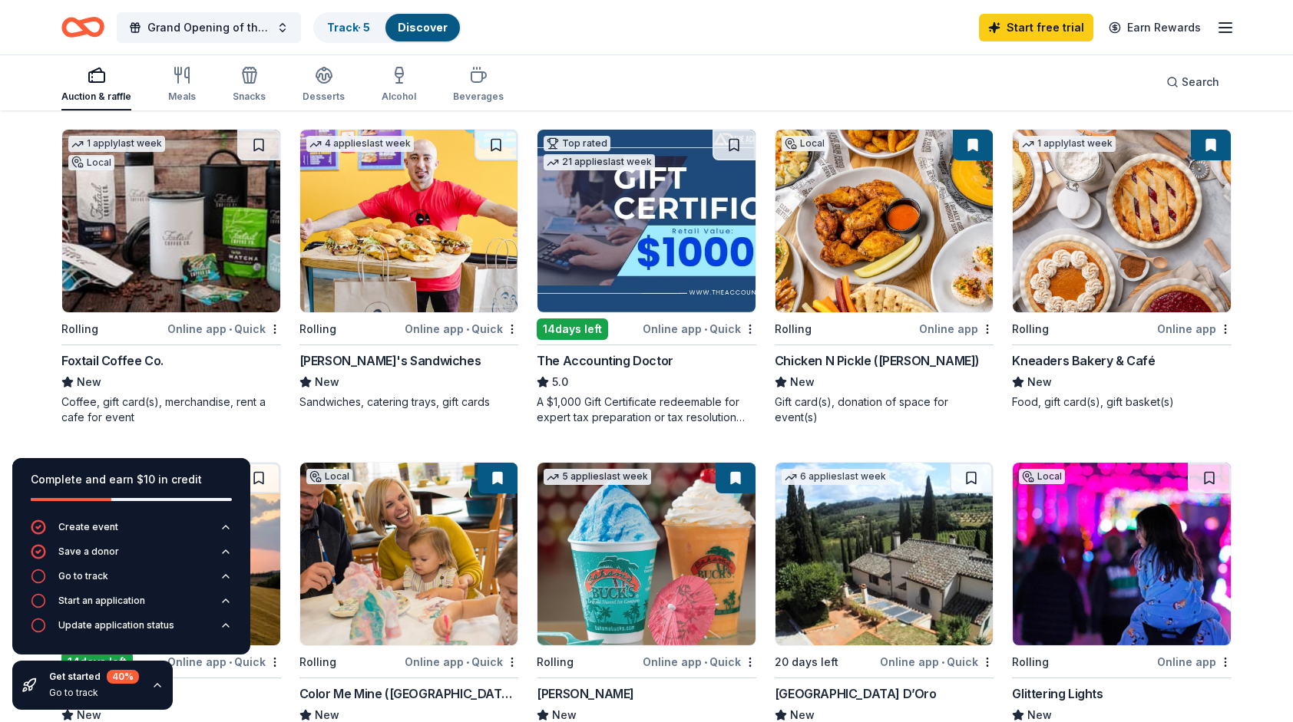
click at [858, 242] on img at bounding box center [884, 221] width 218 height 183
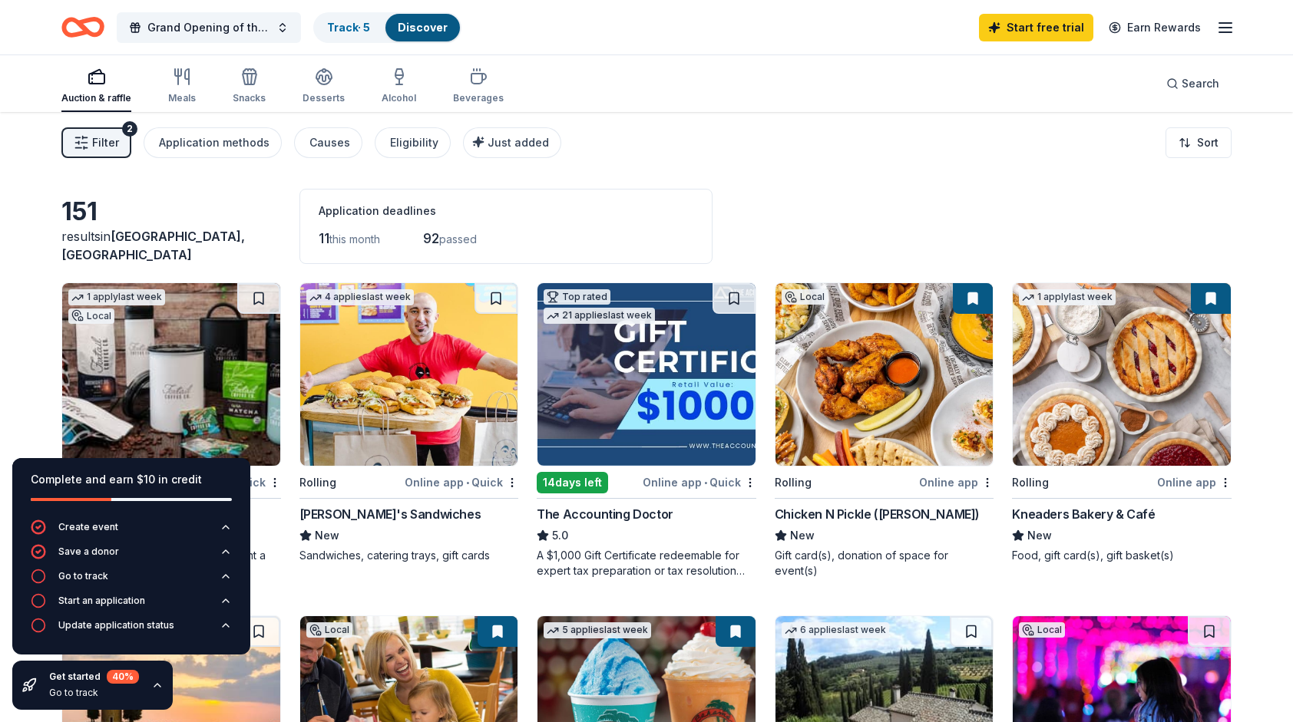
click at [1117, 417] on img at bounding box center [1121, 374] width 218 height 183
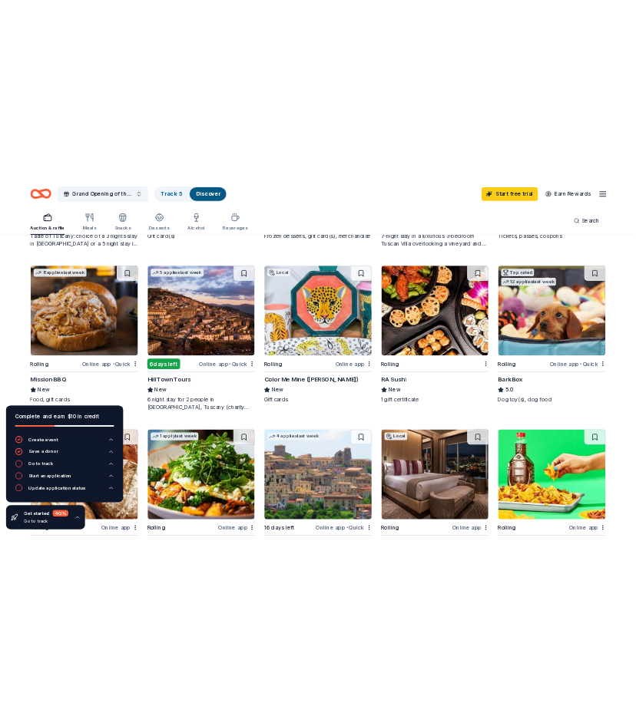
scroll to position [768, 0]
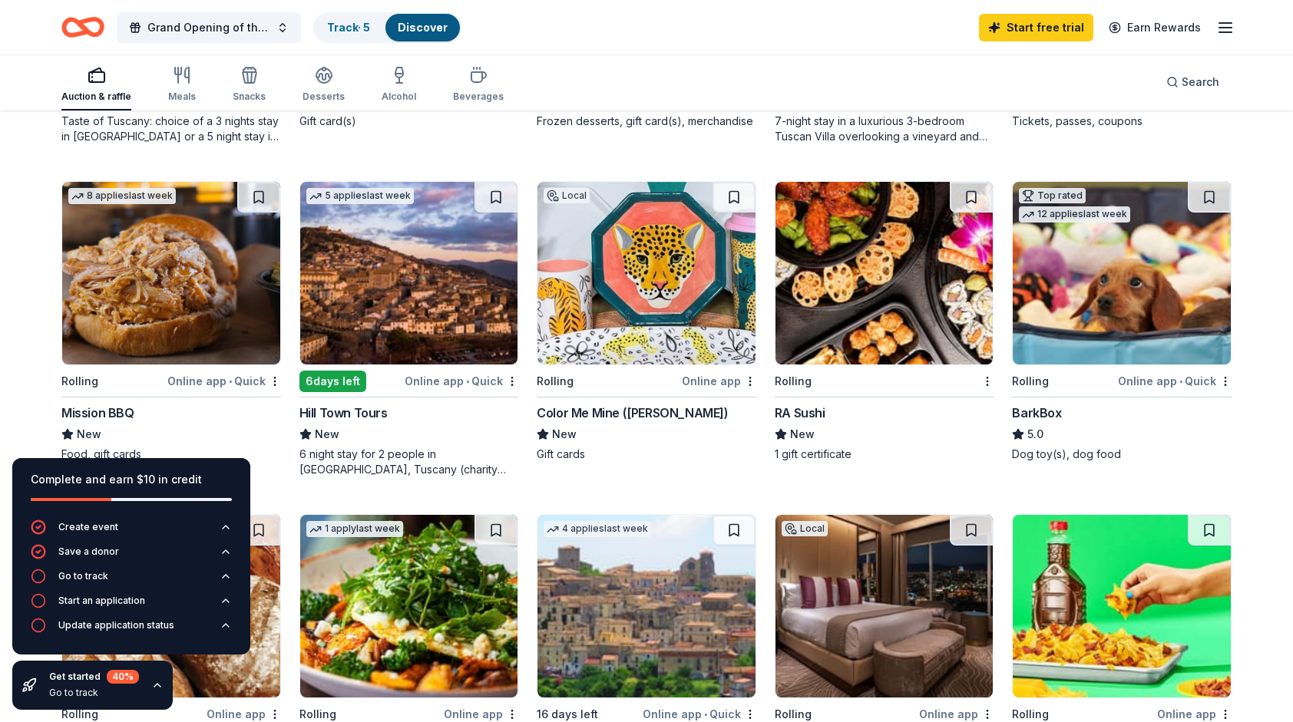
click at [1095, 256] on img at bounding box center [1121, 273] width 218 height 183
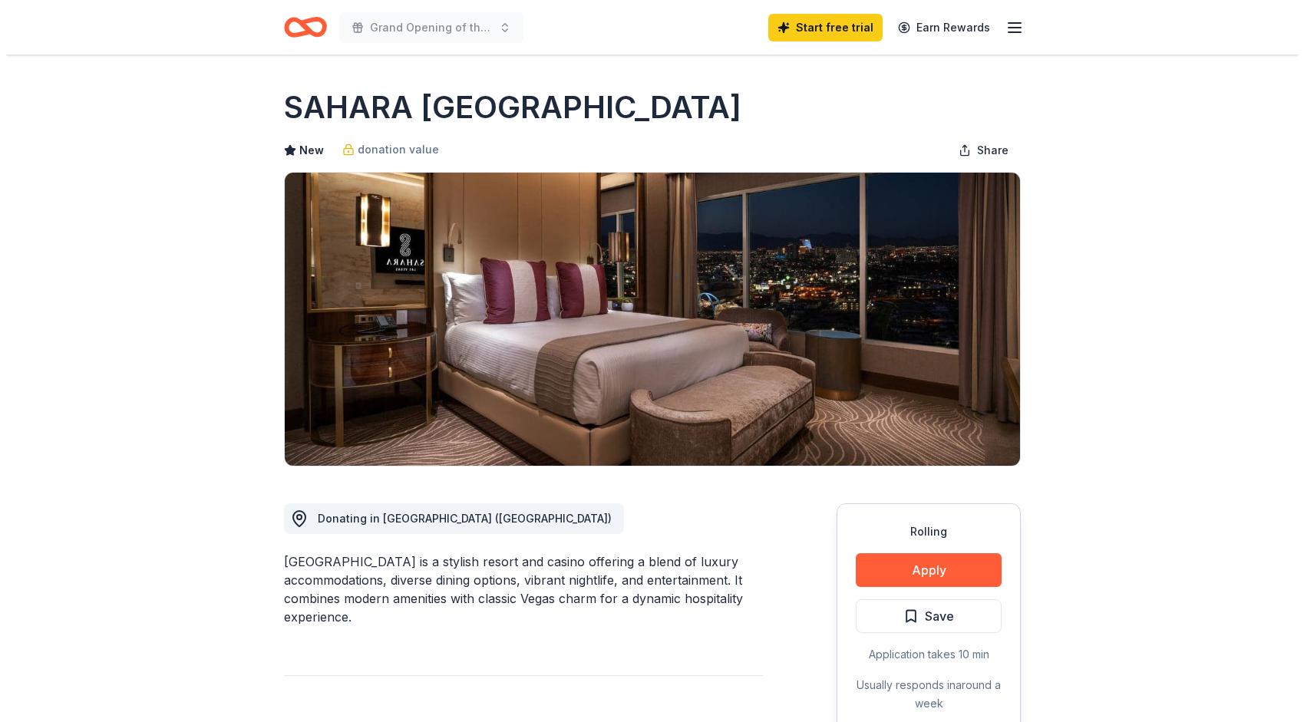
scroll to position [77, 0]
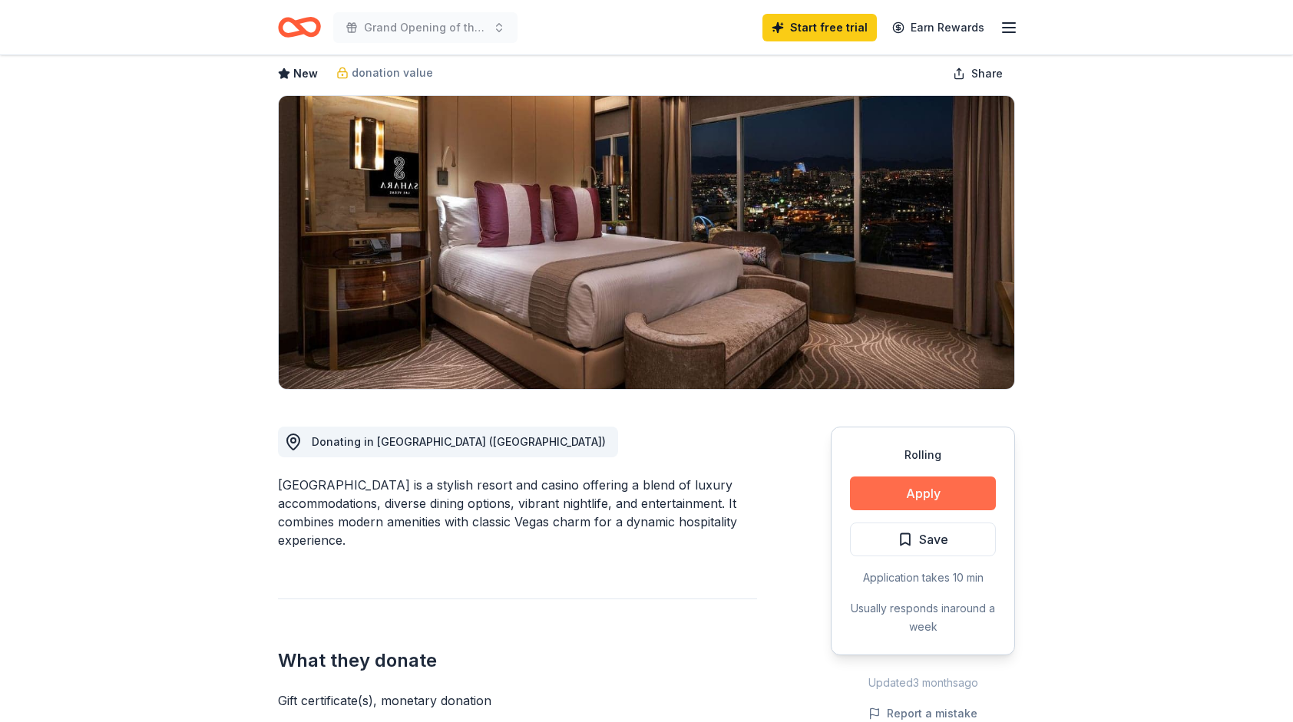
click at [914, 477] on button "Apply" at bounding box center [923, 494] width 146 height 34
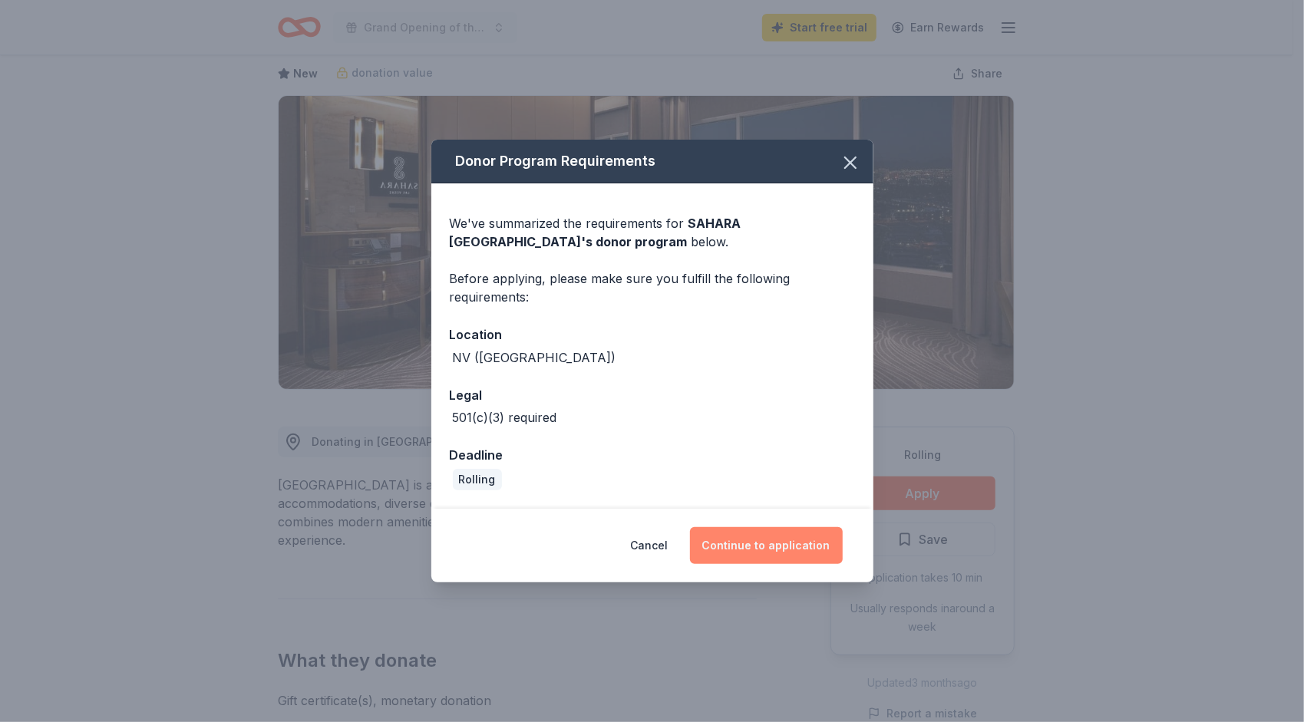
click at [796, 546] on button "Continue to application" at bounding box center [766, 545] width 153 height 37
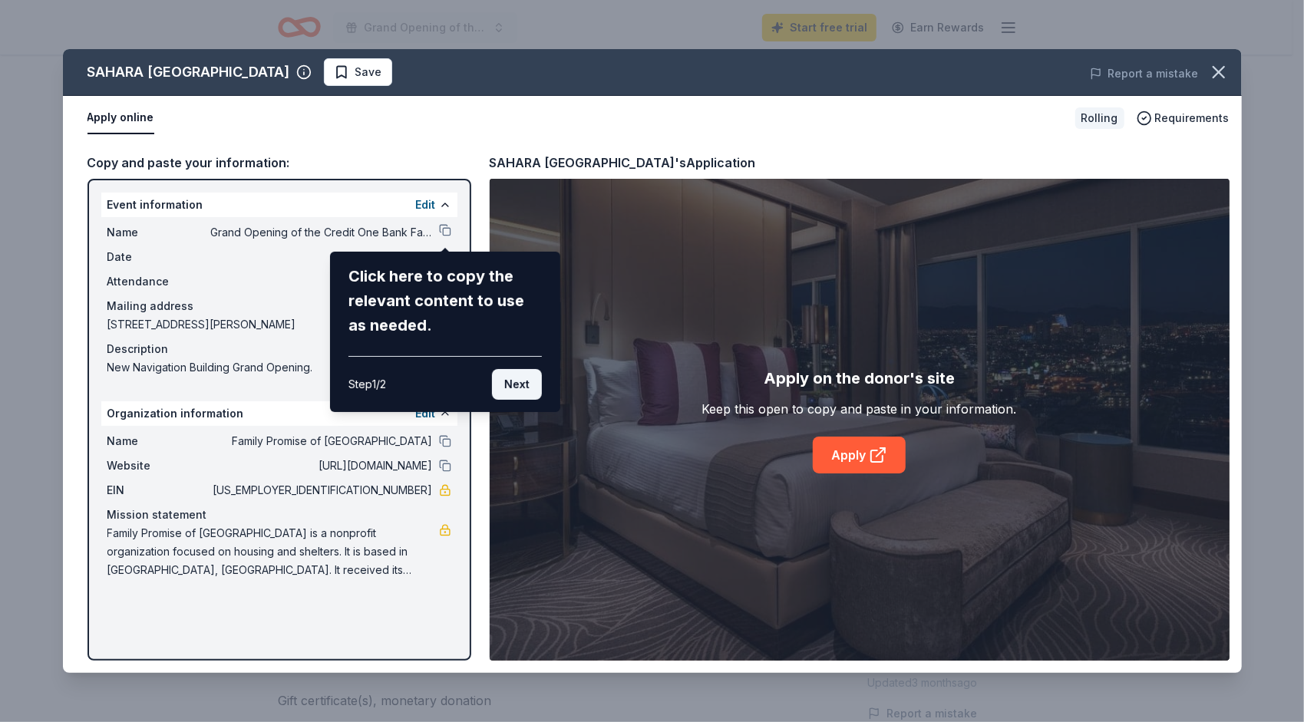
click at [539, 376] on button "Next" at bounding box center [517, 384] width 50 height 31
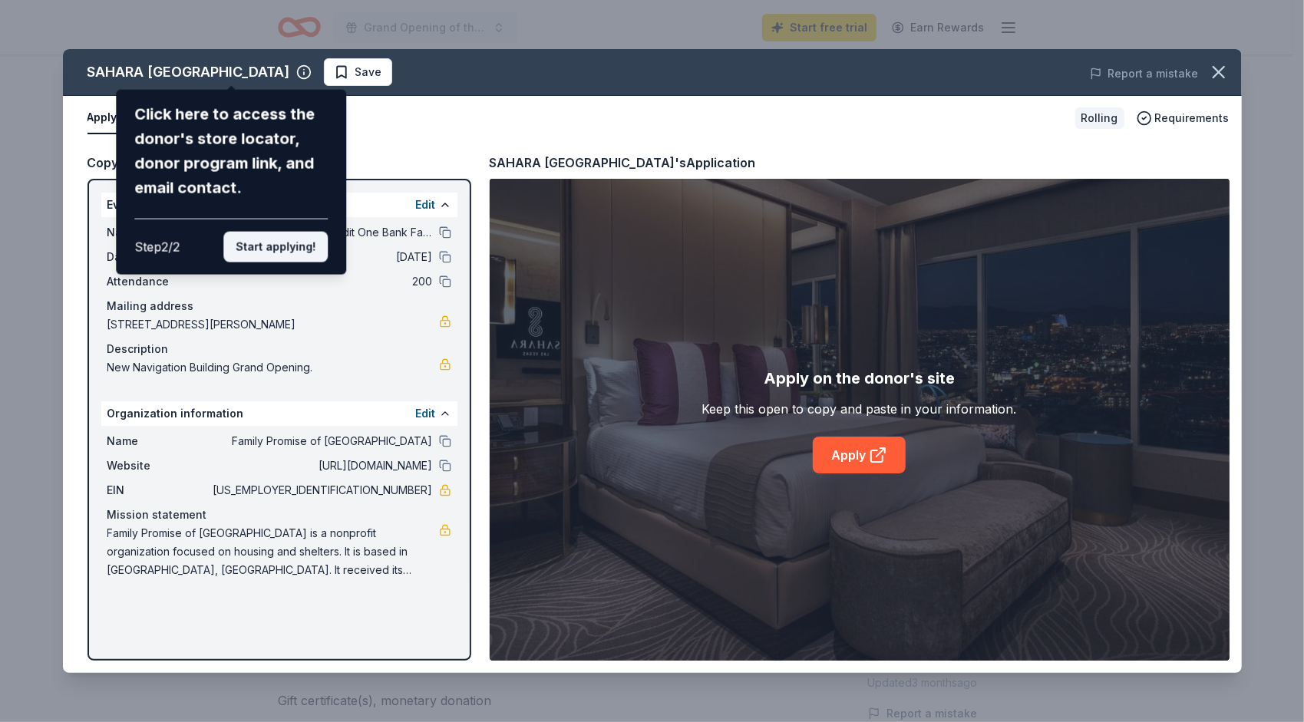
click at [270, 246] on button "Start applying!" at bounding box center [275, 247] width 104 height 31
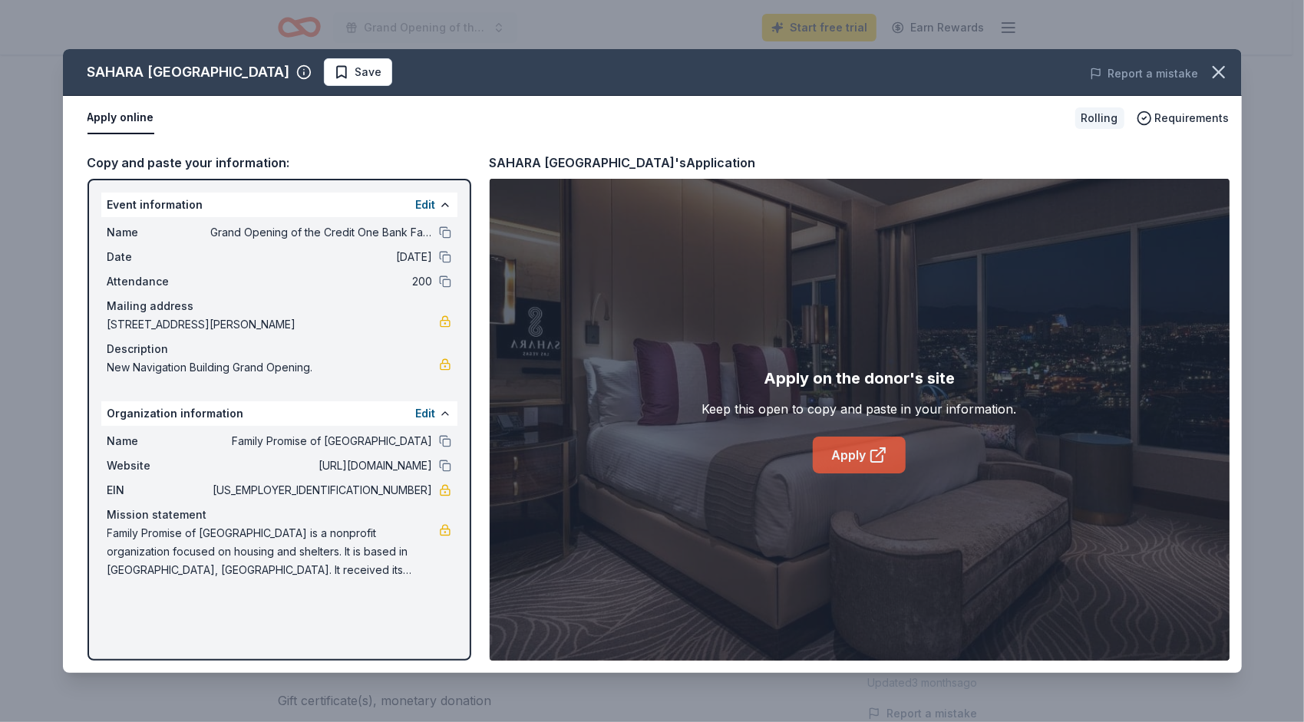
click at [860, 441] on link "Apply" at bounding box center [859, 455] width 93 height 37
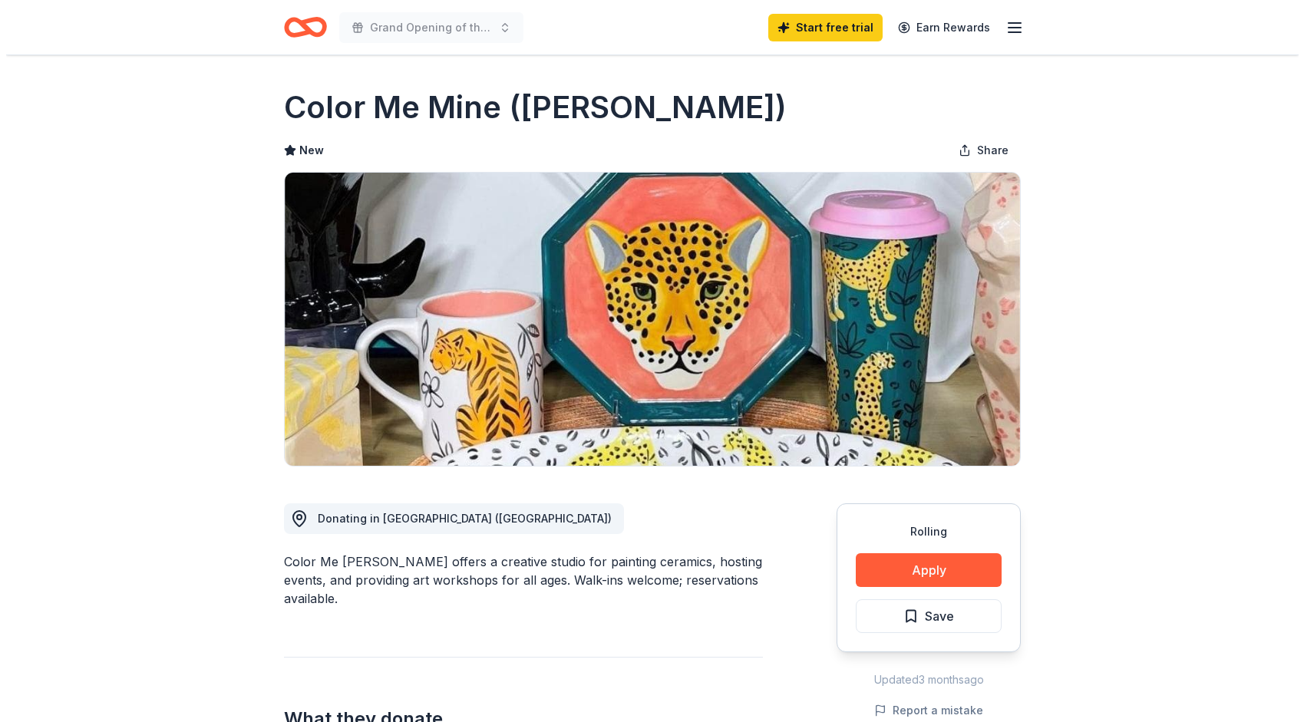
scroll to position [307, 0]
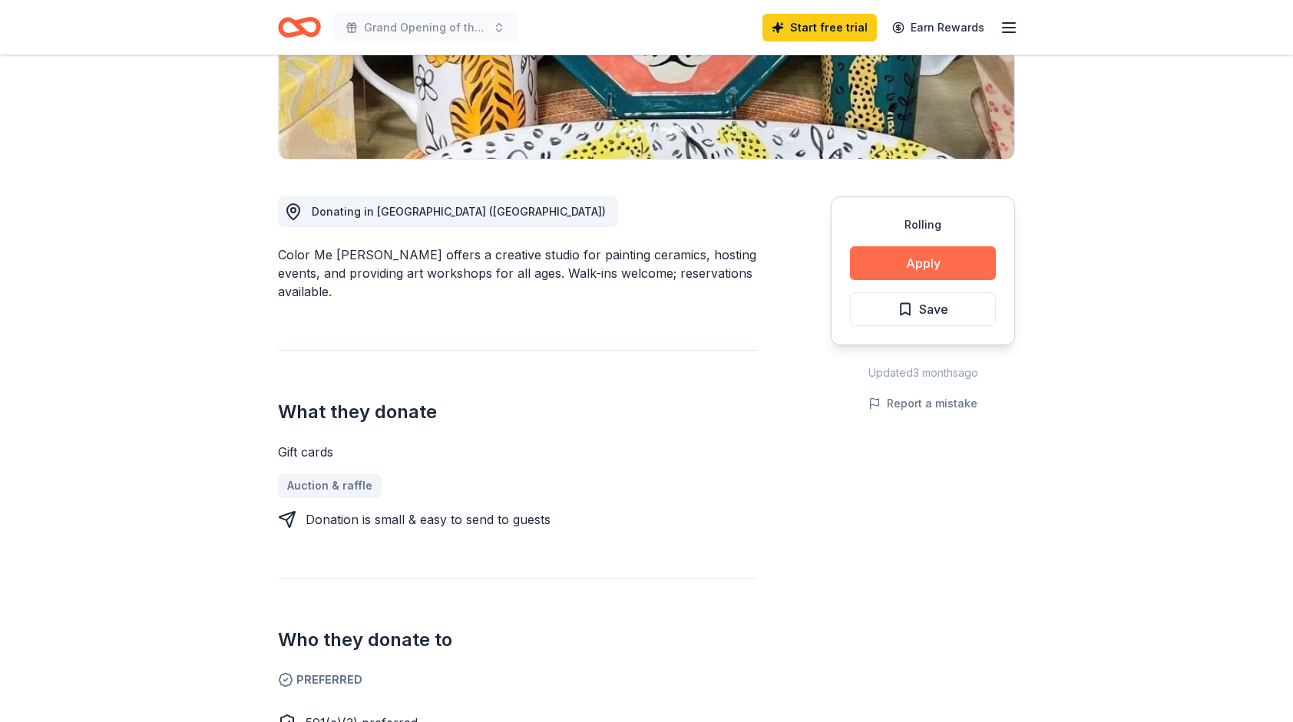
click at [883, 253] on button "Apply" at bounding box center [923, 263] width 146 height 34
click at [887, 265] on button "Apply" at bounding box center [923, 263] width 146 height 34
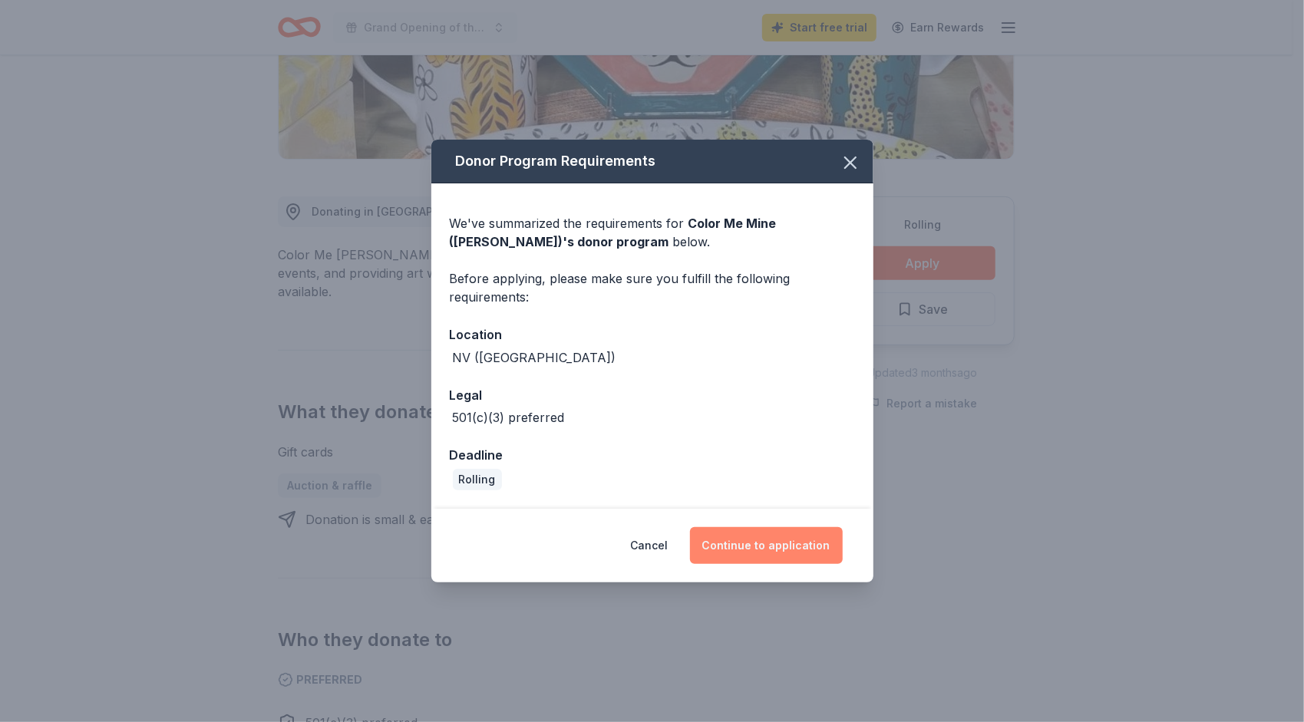
click at [745, 540] on button "Continue to application" at bounding box center [766, 545] width 153 height 37
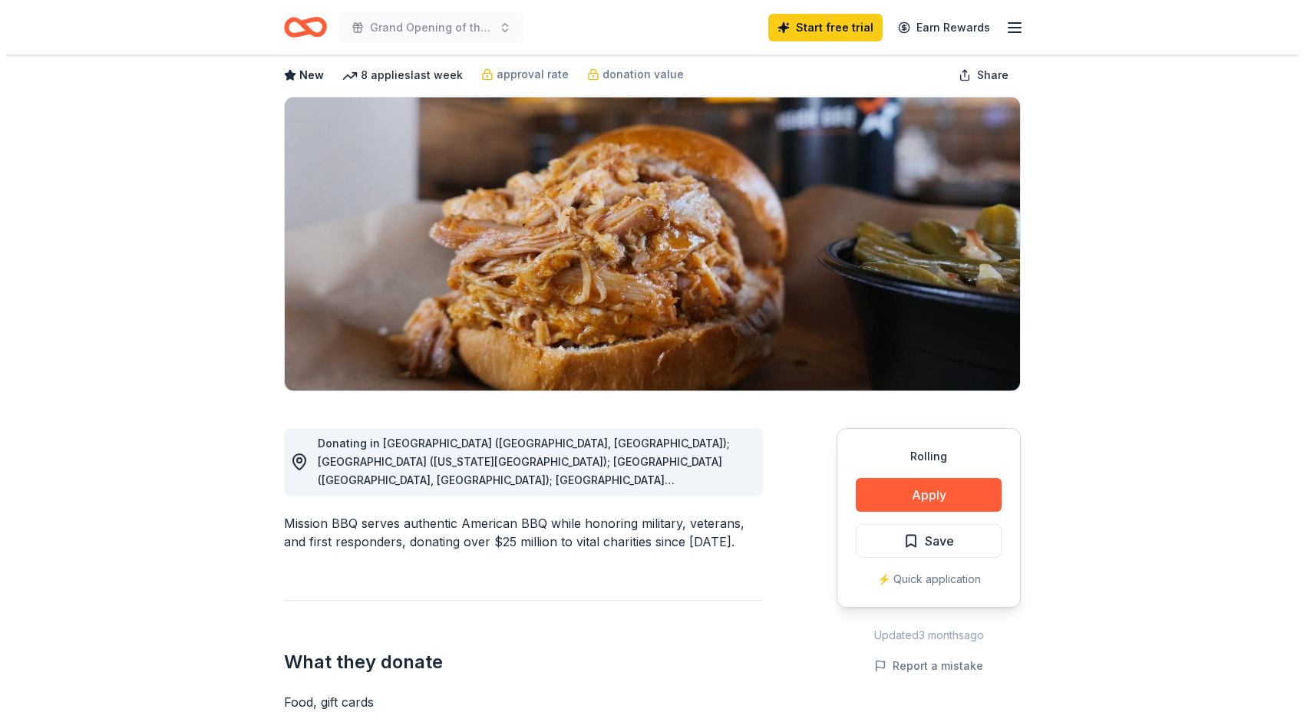
scroll to position [77, 0]
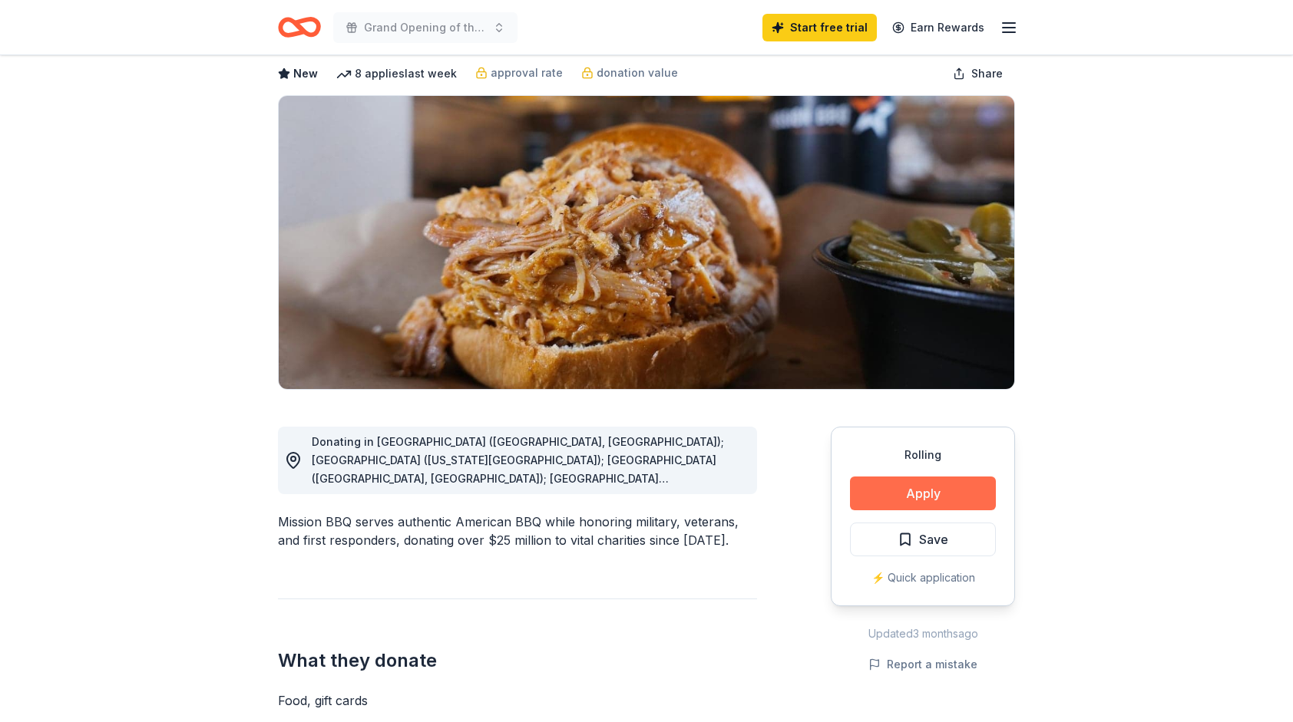
click at [899, 486] on button "Apply" at bounding box center [923, 494] width 146 height 34
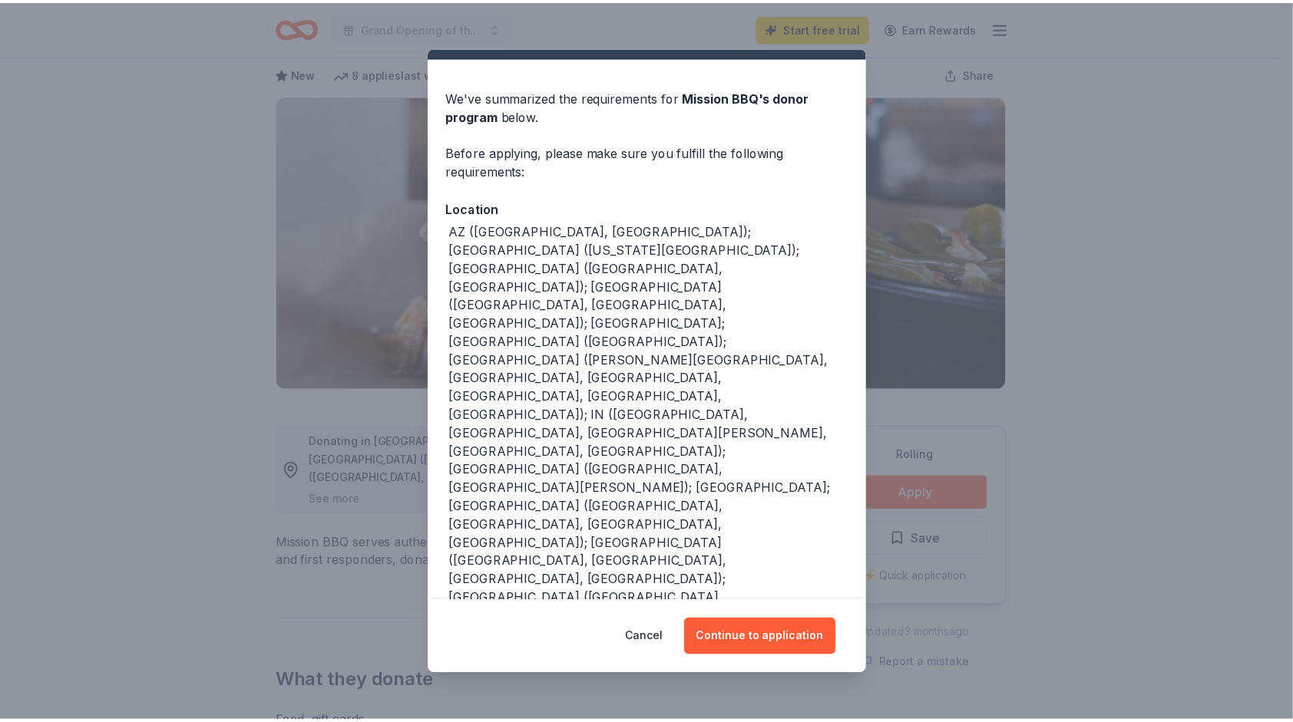
scroll to position [35, 0]
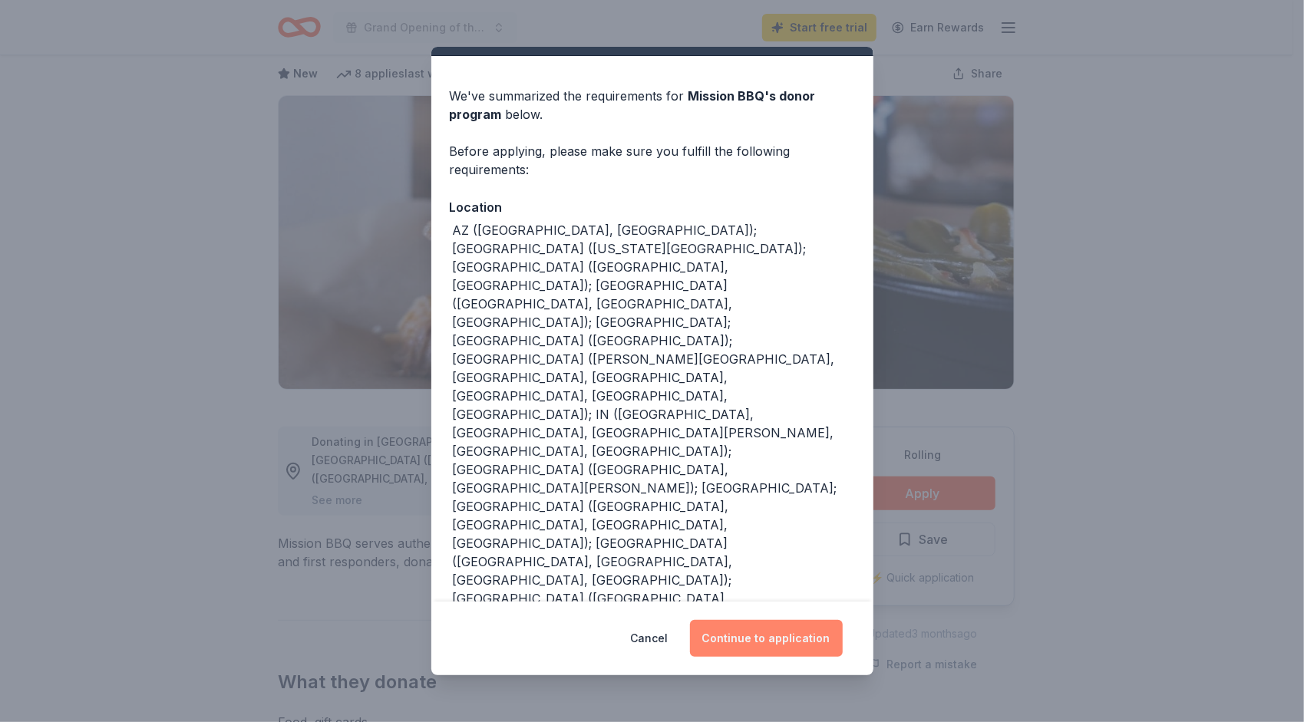
click at [755, 629] on button "Continue to application" at bounding box center [766, 638] width 153 height 37
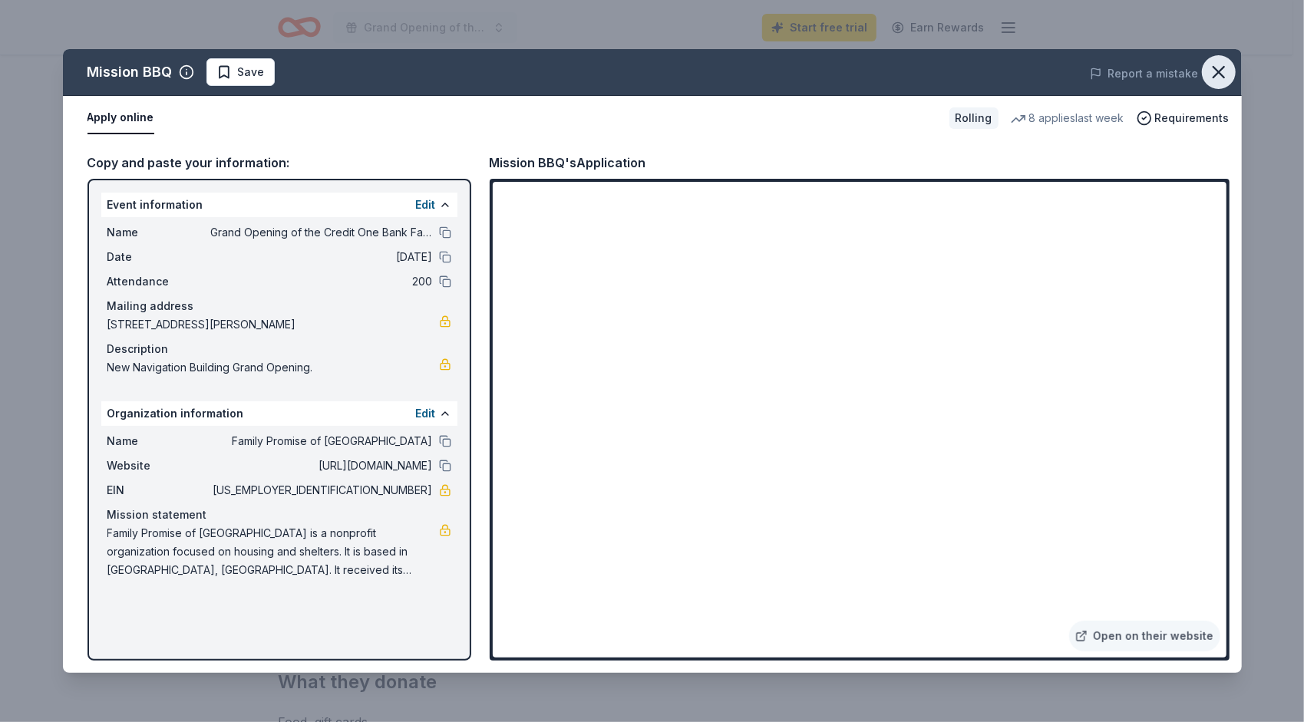
click at [1220, 75] on icon "button" at bounding box center [1218, 71] width 21 height 21
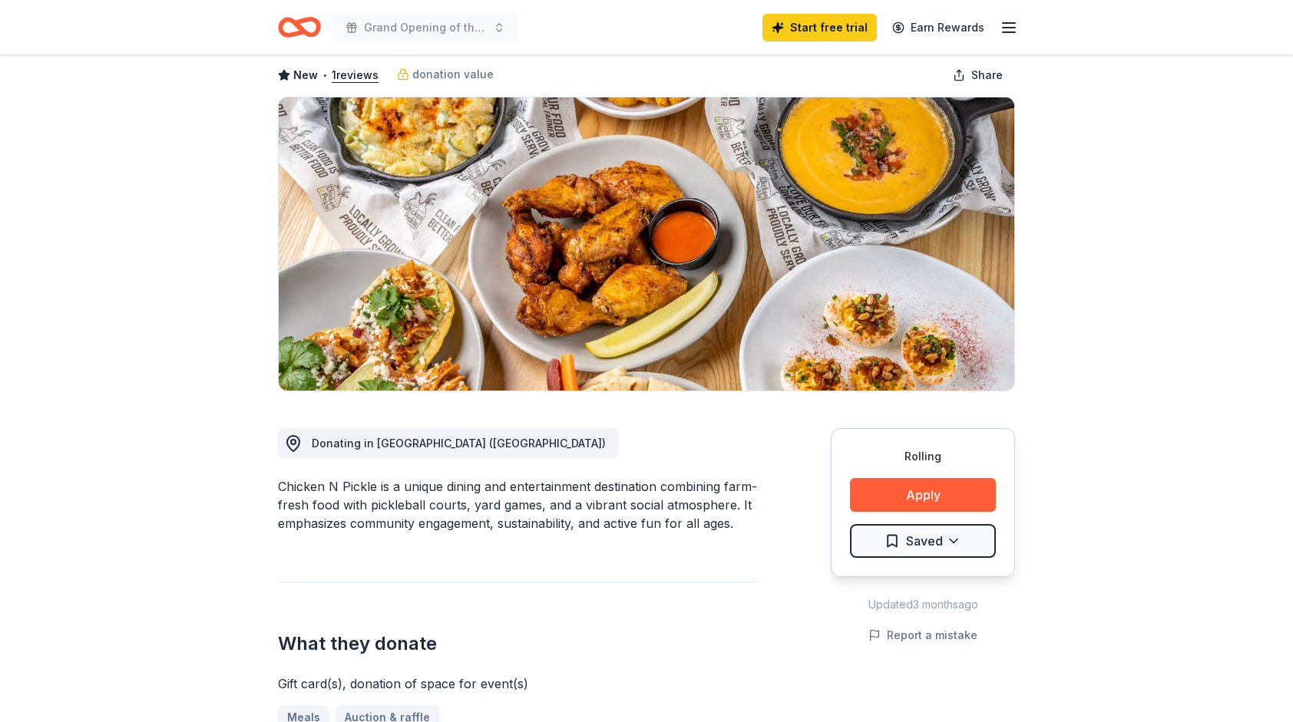
scroll to position [77, 0]
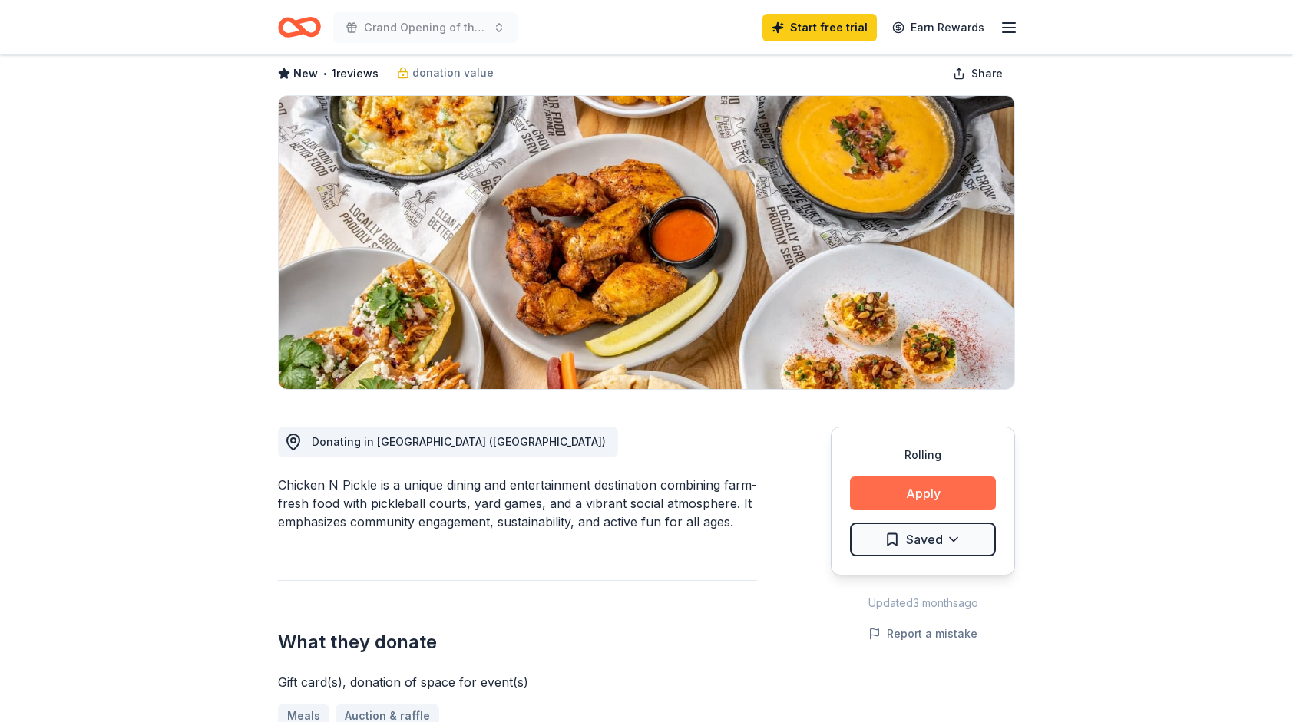
click at [861, 487] on button "Apply" at bounding box center [923, 494] width 146 height 34
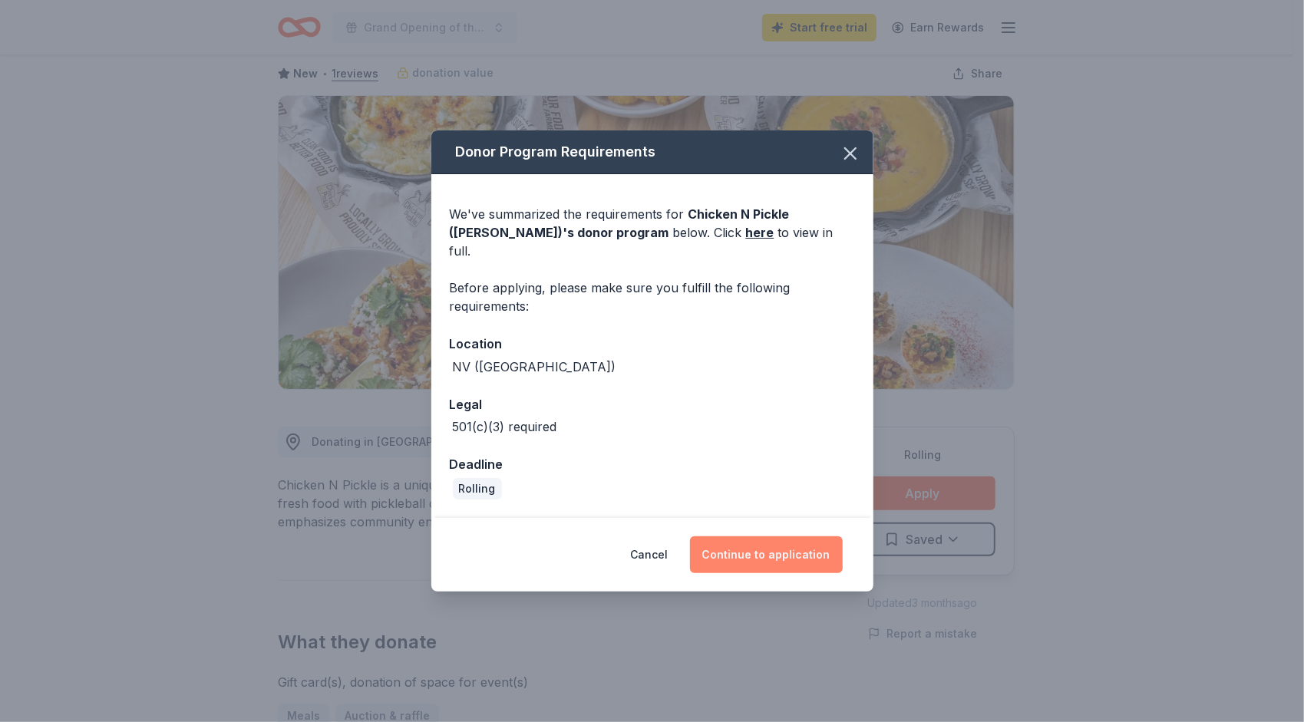
click at [783, 550] on button "Continue to application" at bounding box center [766, 555] width 153 height 37
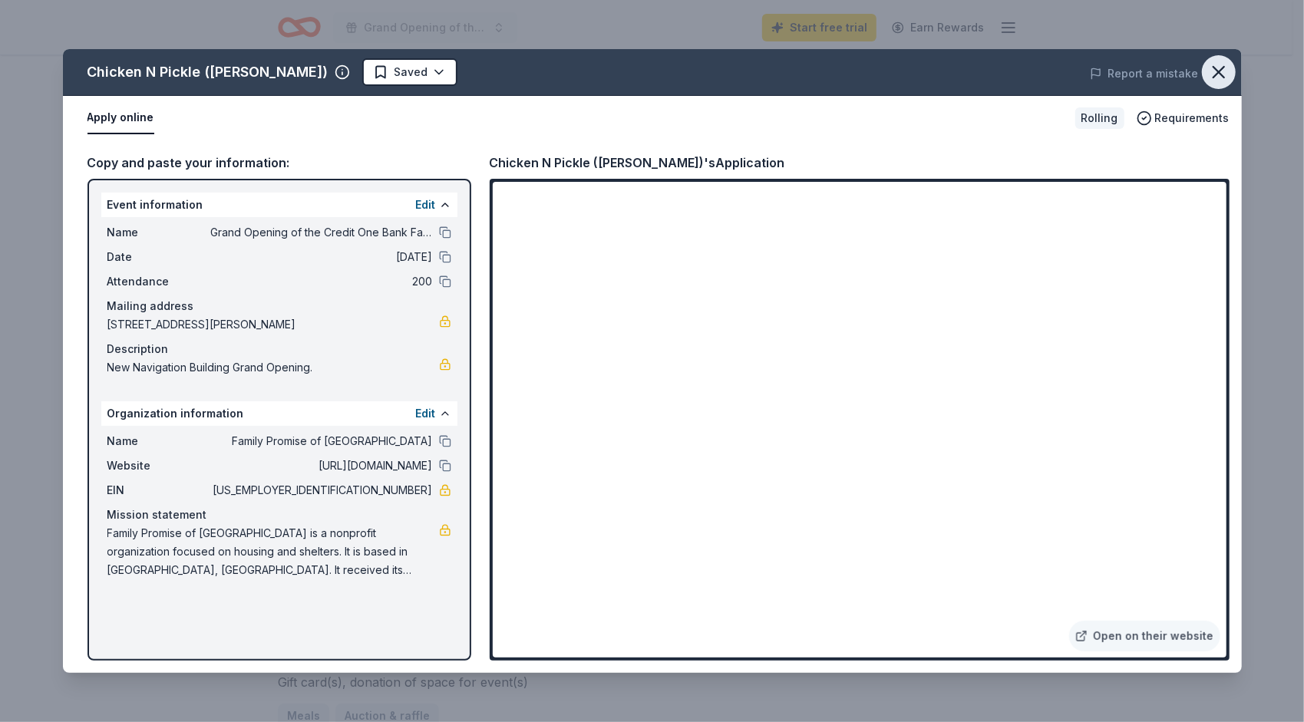
click at [1221, 72] on icon "button" at bounding box center [1218, 71] width 21 height 21
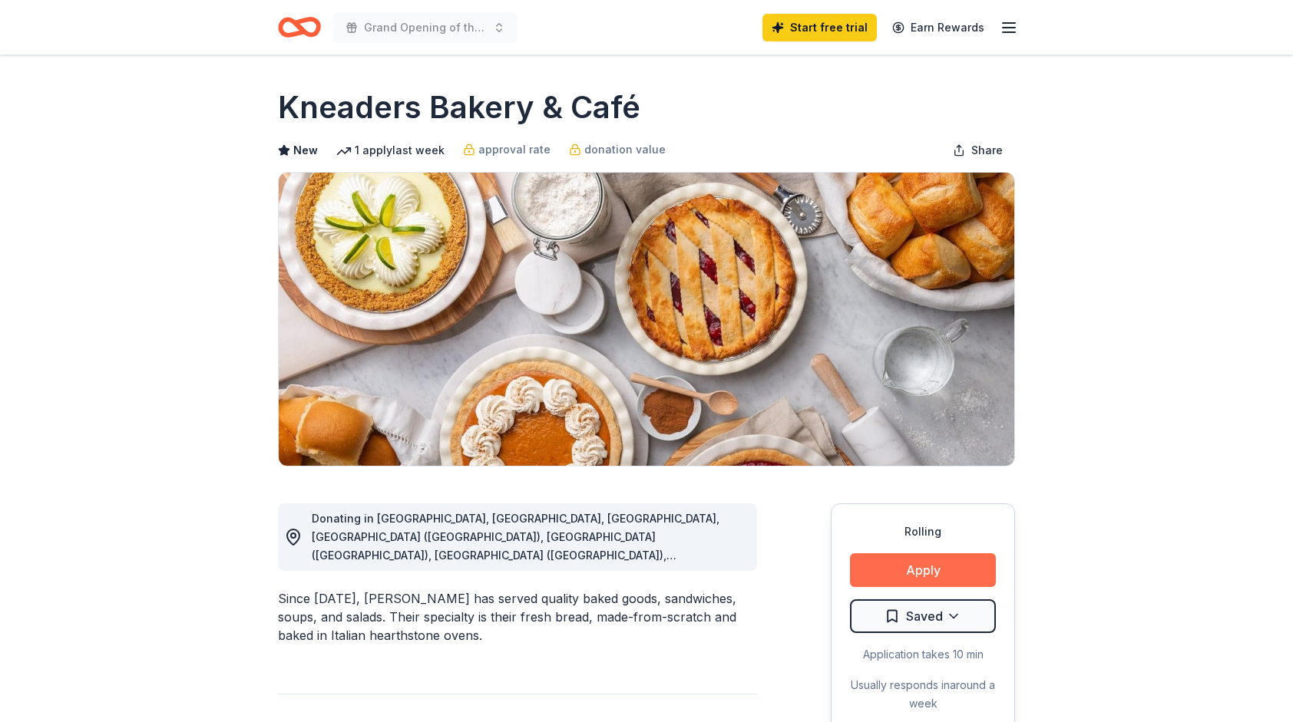
click at [943, 563] on button "Apply" at bounding box center [923, 570] width 146 height 34
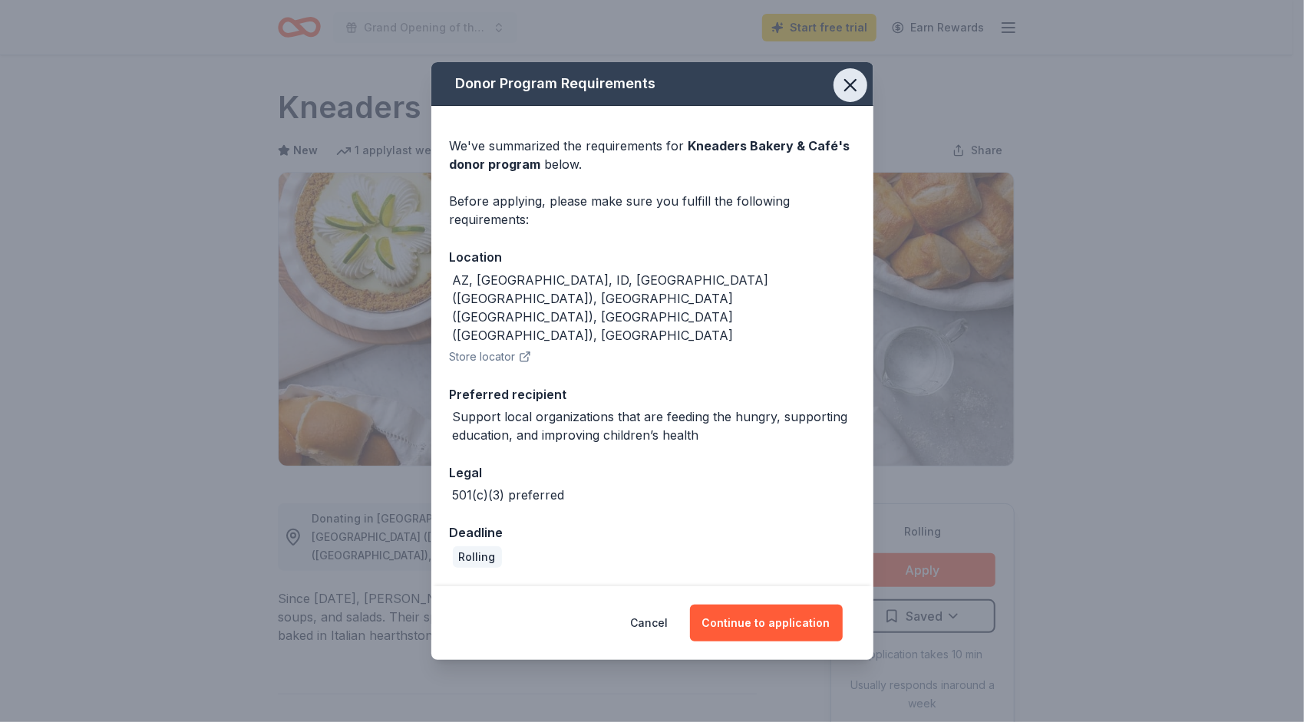
click at [853, 96] on icon "button" at bounding box center [850, 84] width 21 height 21
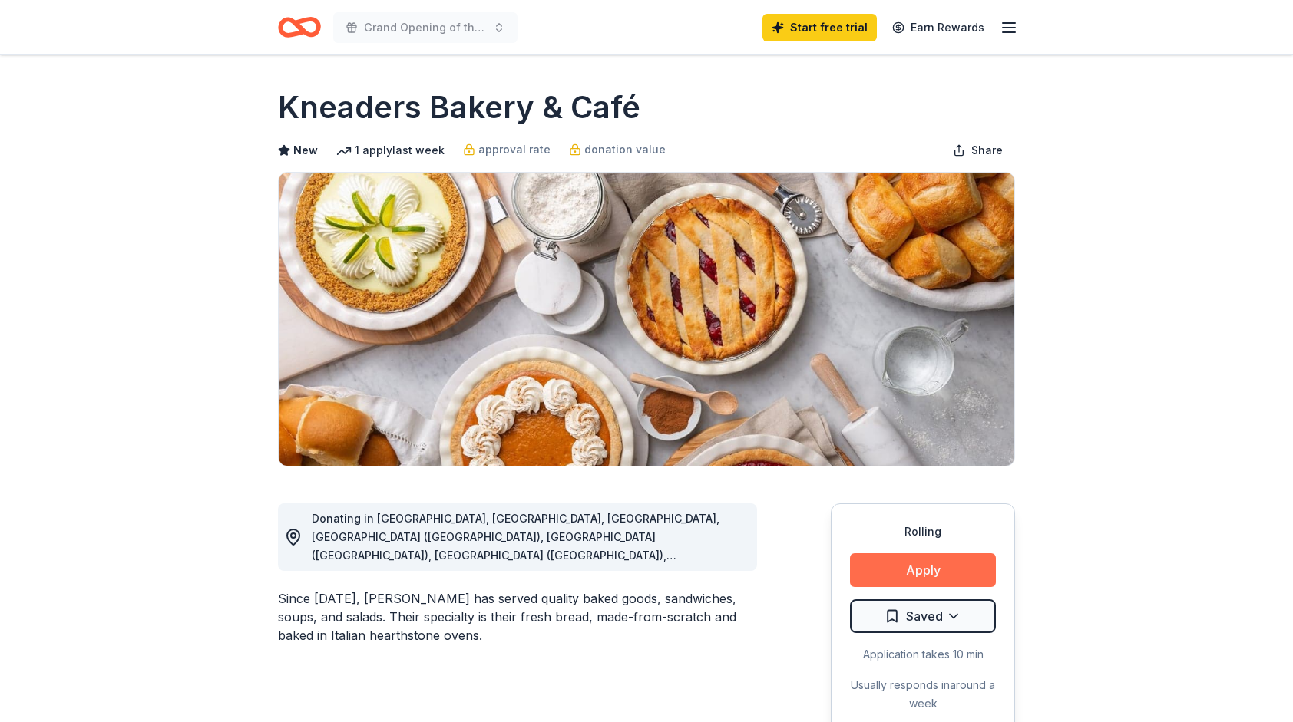
click at [938, 570] on button "Apply" at bounding box center [923, 570] width 146 height 34
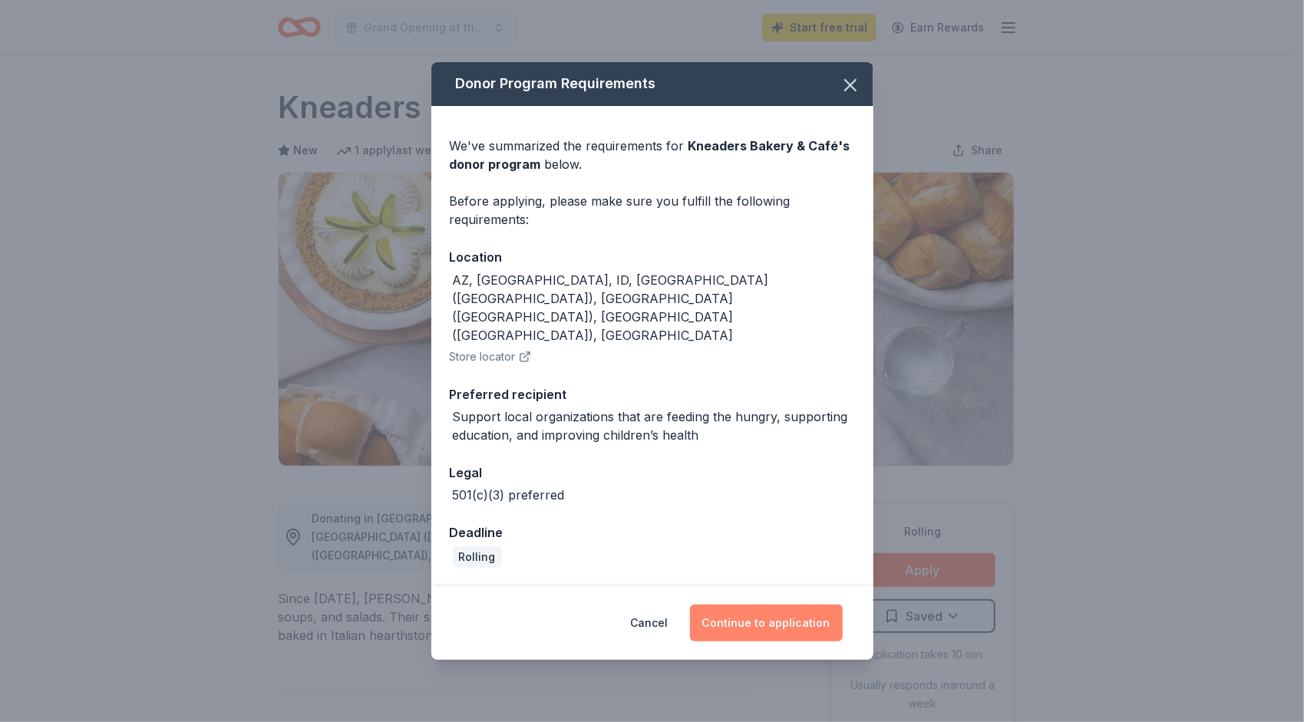
click at [761, 605] on button "Continue to application" at bounding box center [766, 623] width 153 height 37
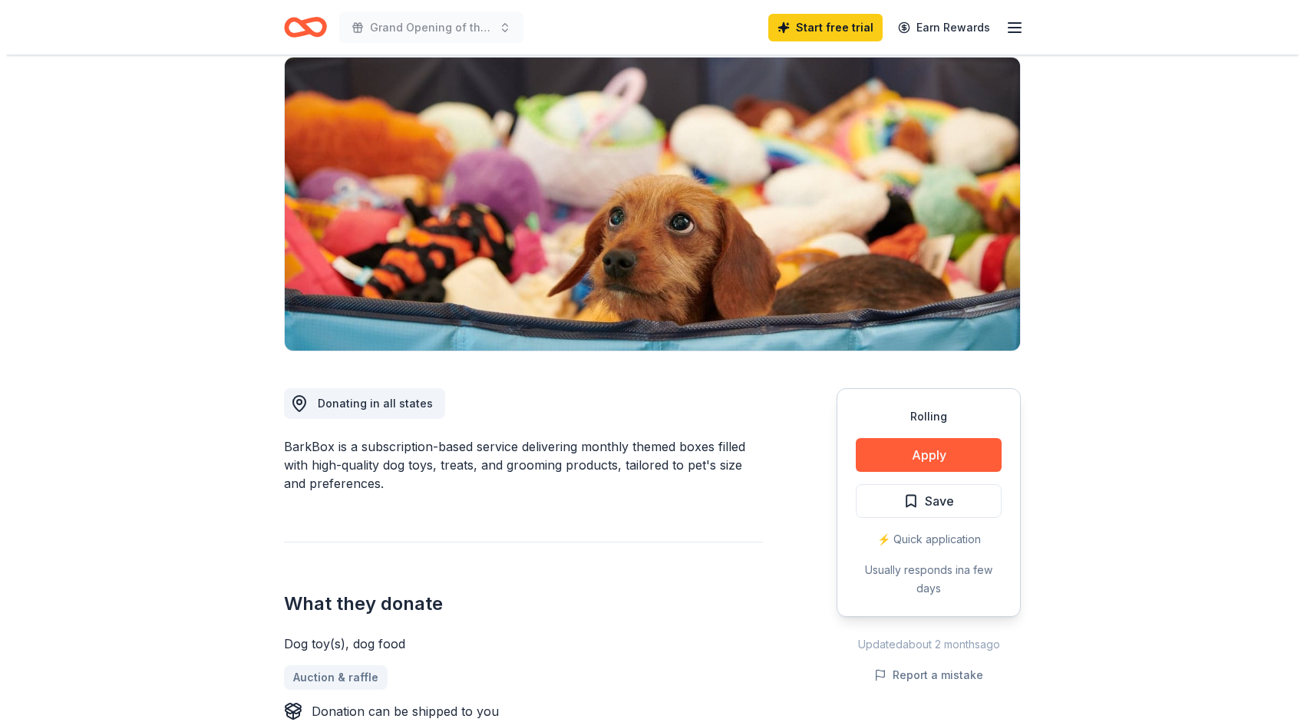
scroll to position [154, 0]
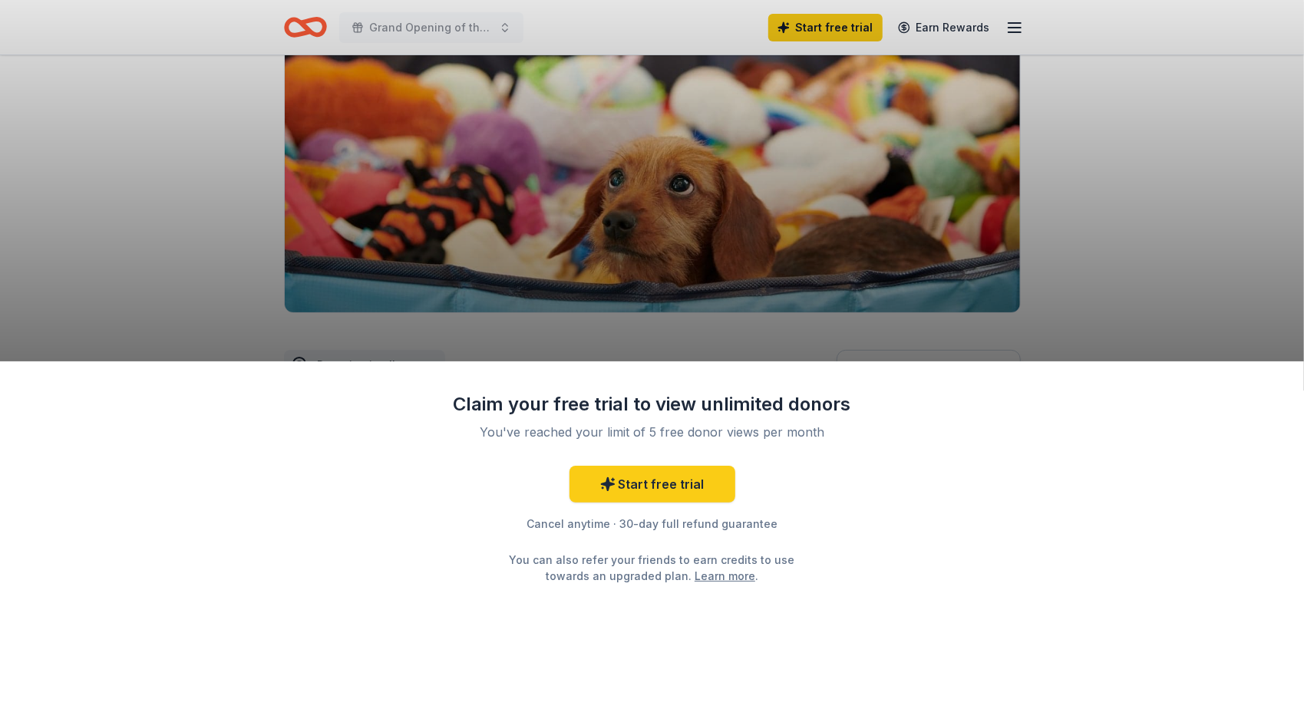
click at [1128, 272] on div "Claim your free trial to view unlimited donors You've reached your limit of 5 f…" at bounding box center [652, 361] width 1304 height 722
click at [1230, 235] on div "Claim your free trial to view unlimited donors You've reached your limit of 5 f…" at bounding box center [652, 361] width 1304 height 722
click at [1211, 236] on div "Claim your free trial to view unlimited donors You've reached your limit of 5 f…" at bounding box center [652, 361] width 1304 height 722
